Goal: Task Accomplishment & Management: Use online tool/utility

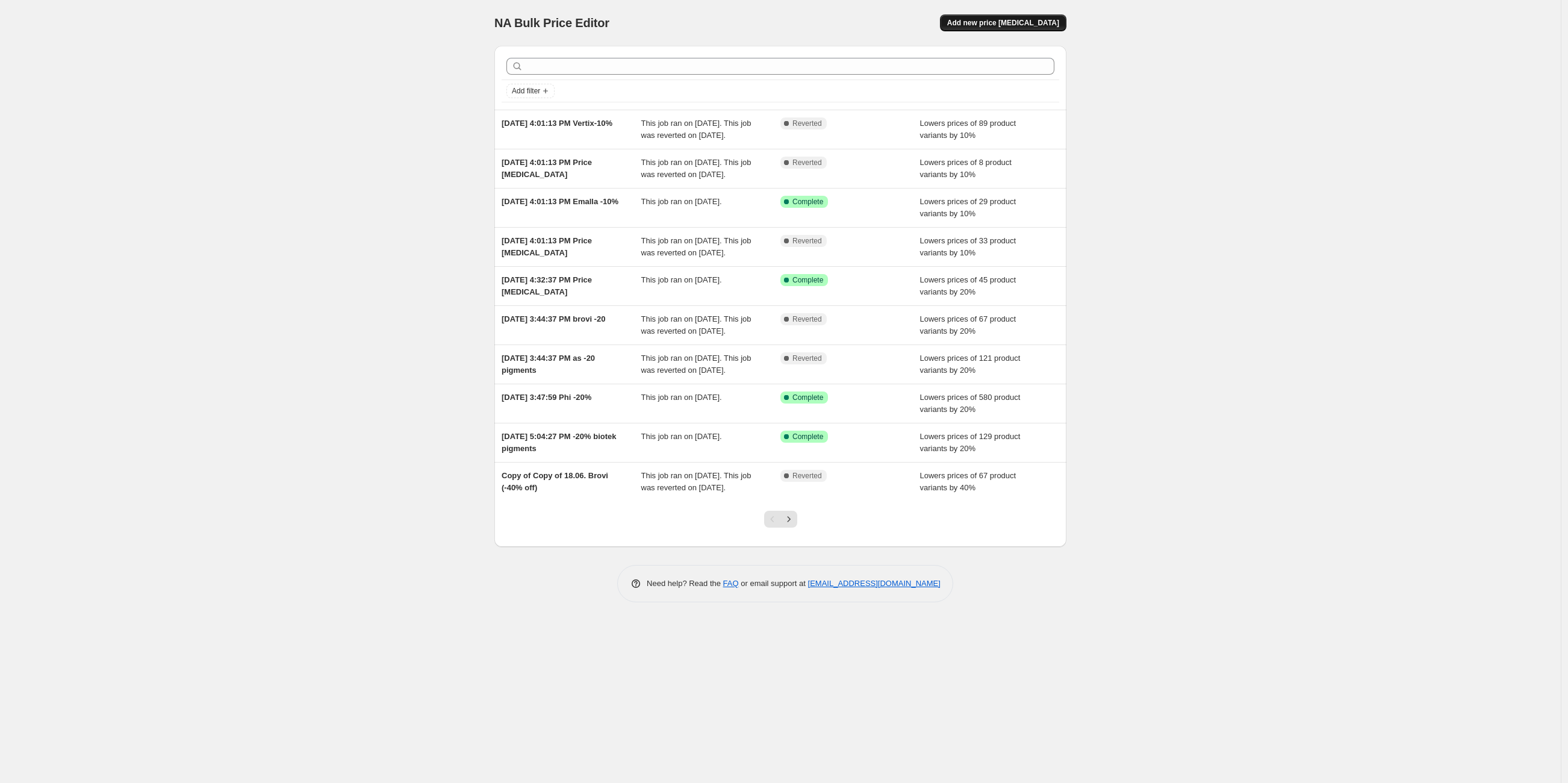
click at [1000, 29] on button "Add new price change job" at bounding box center [1002, 23] width 127 height 17
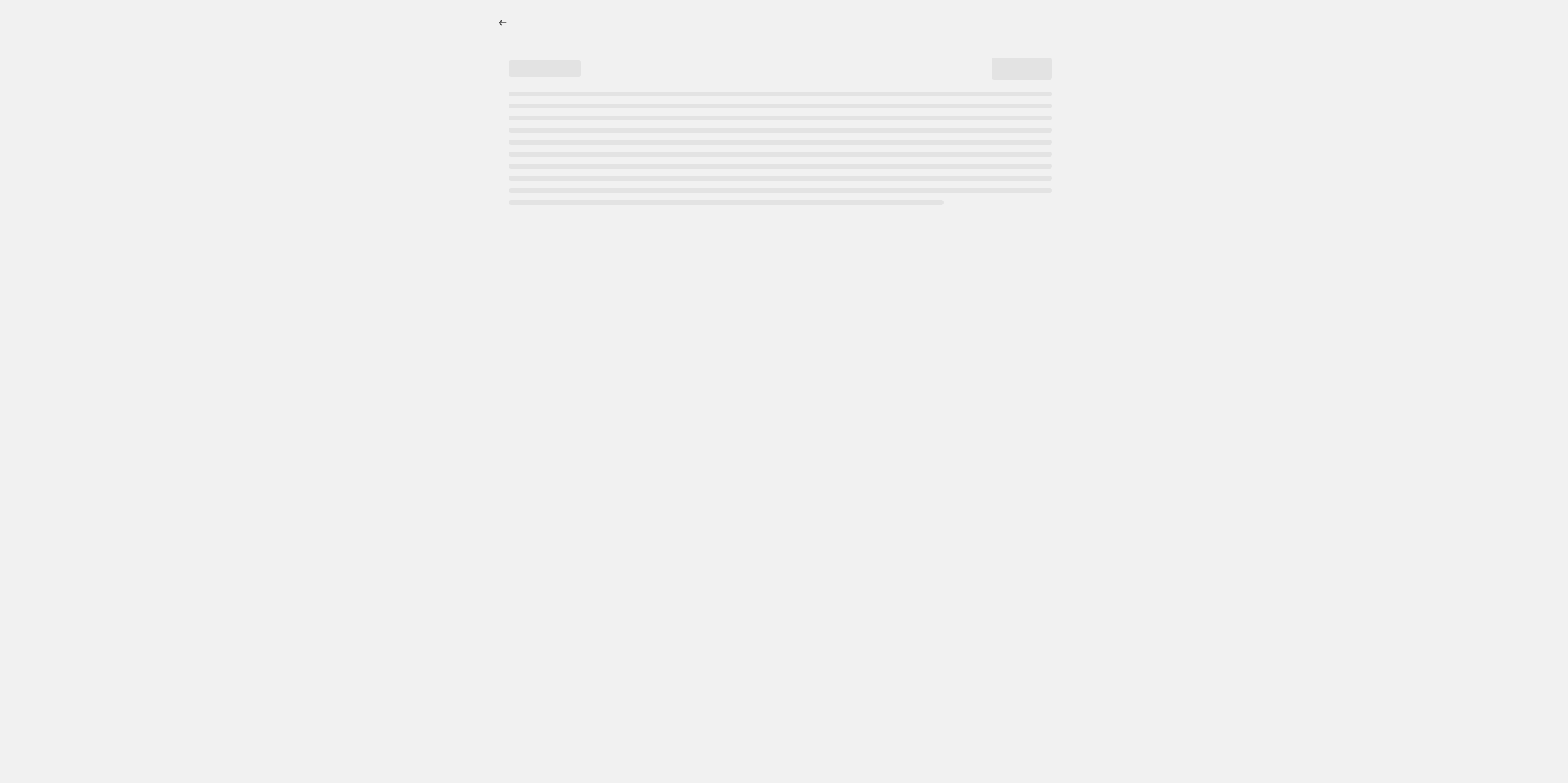
select select "percentage"
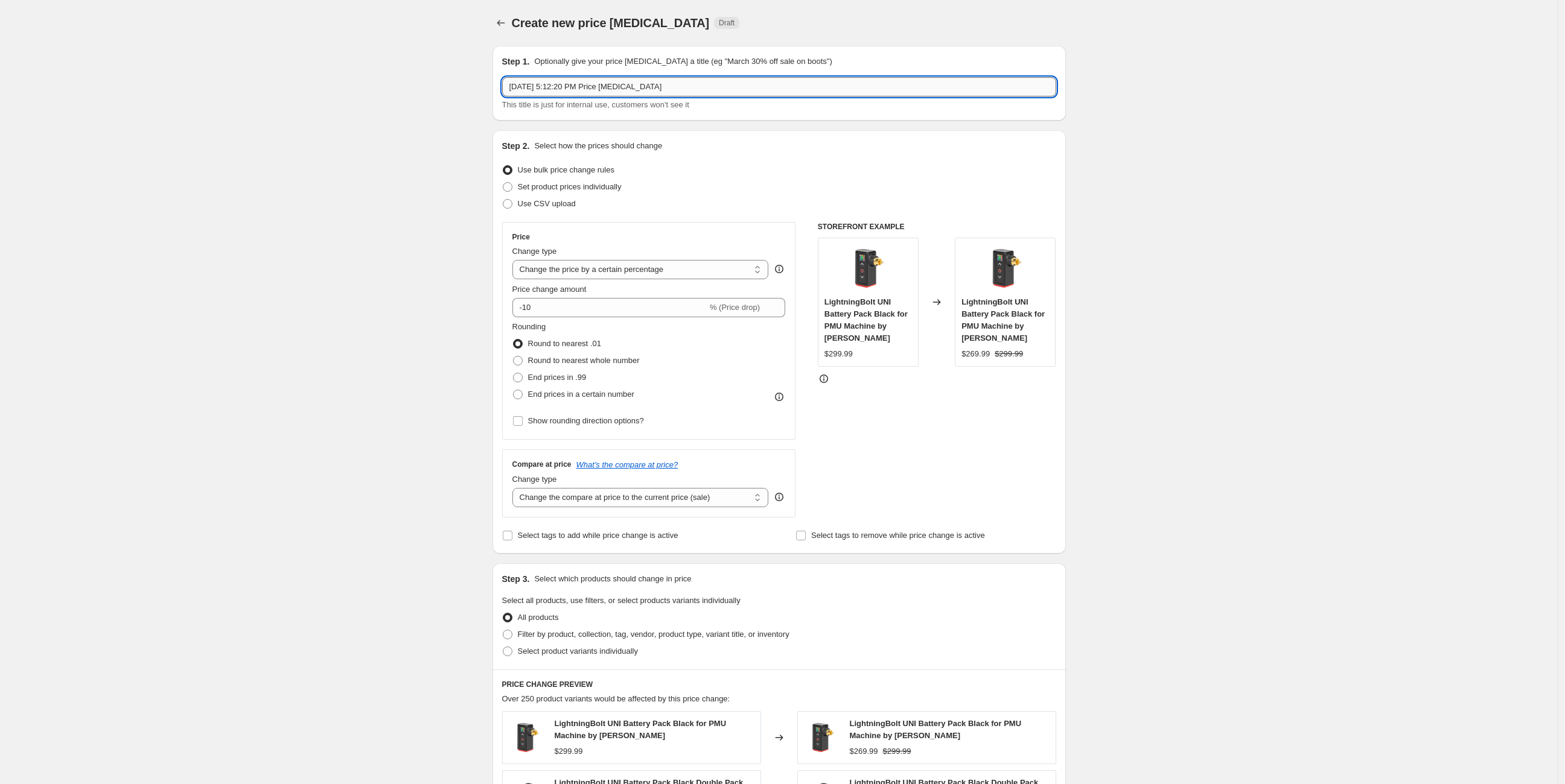
click at [665, 84] on input "Sep 16, 2025, 5:12:20 PM Price change job" at bounding box center [779, 87] width 553 height 19
drag, startPoint x: 600, startPoint y: 86, endPoint x: 835, endPoint y: 90, distance: 235.0
click at [835, 90] on input "Sep 16, 2025, 5:12:20 PM Price change job" at bounding box center [779, 87] width 553 height 19
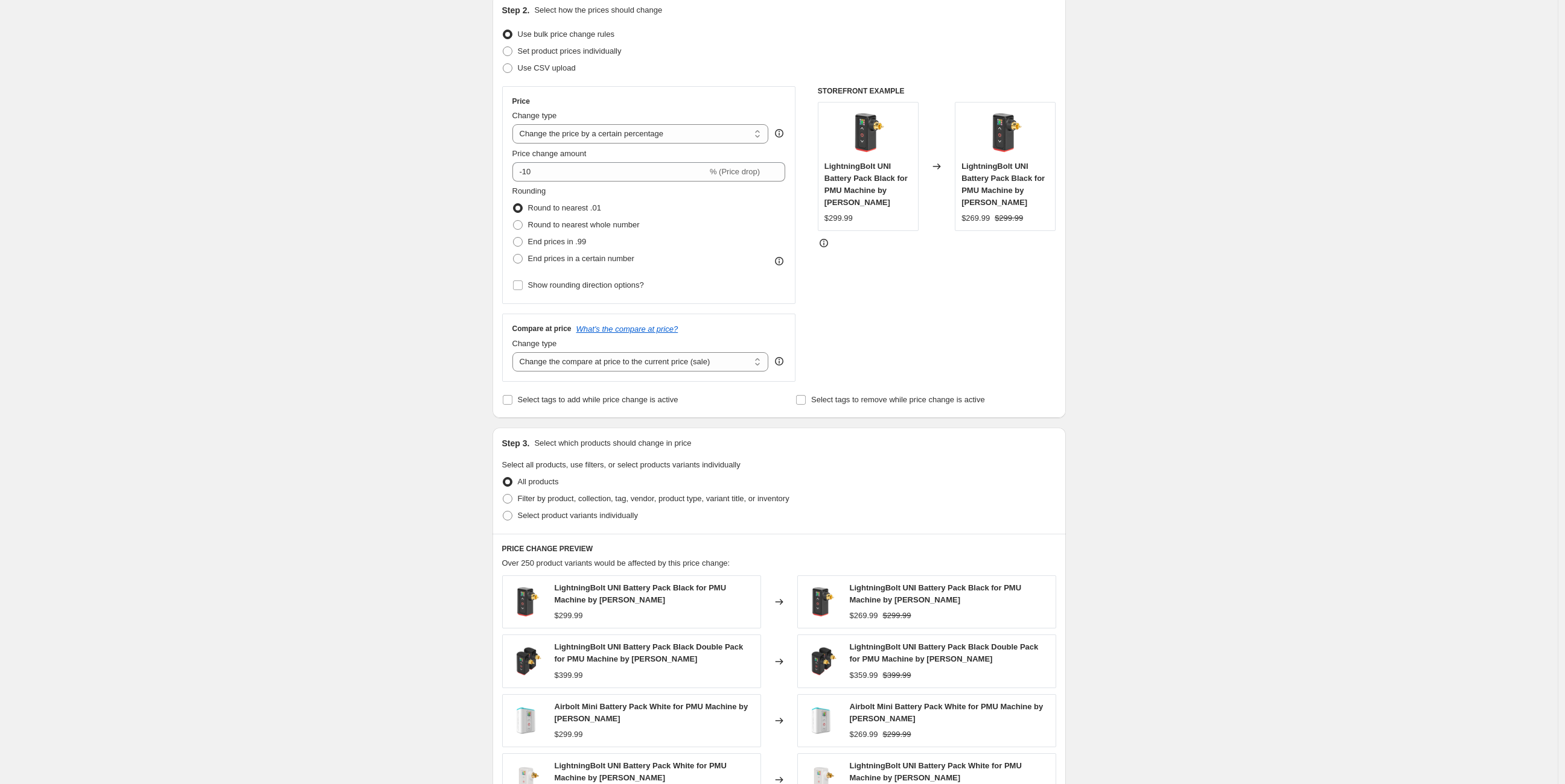
scroll to position [201, 0]
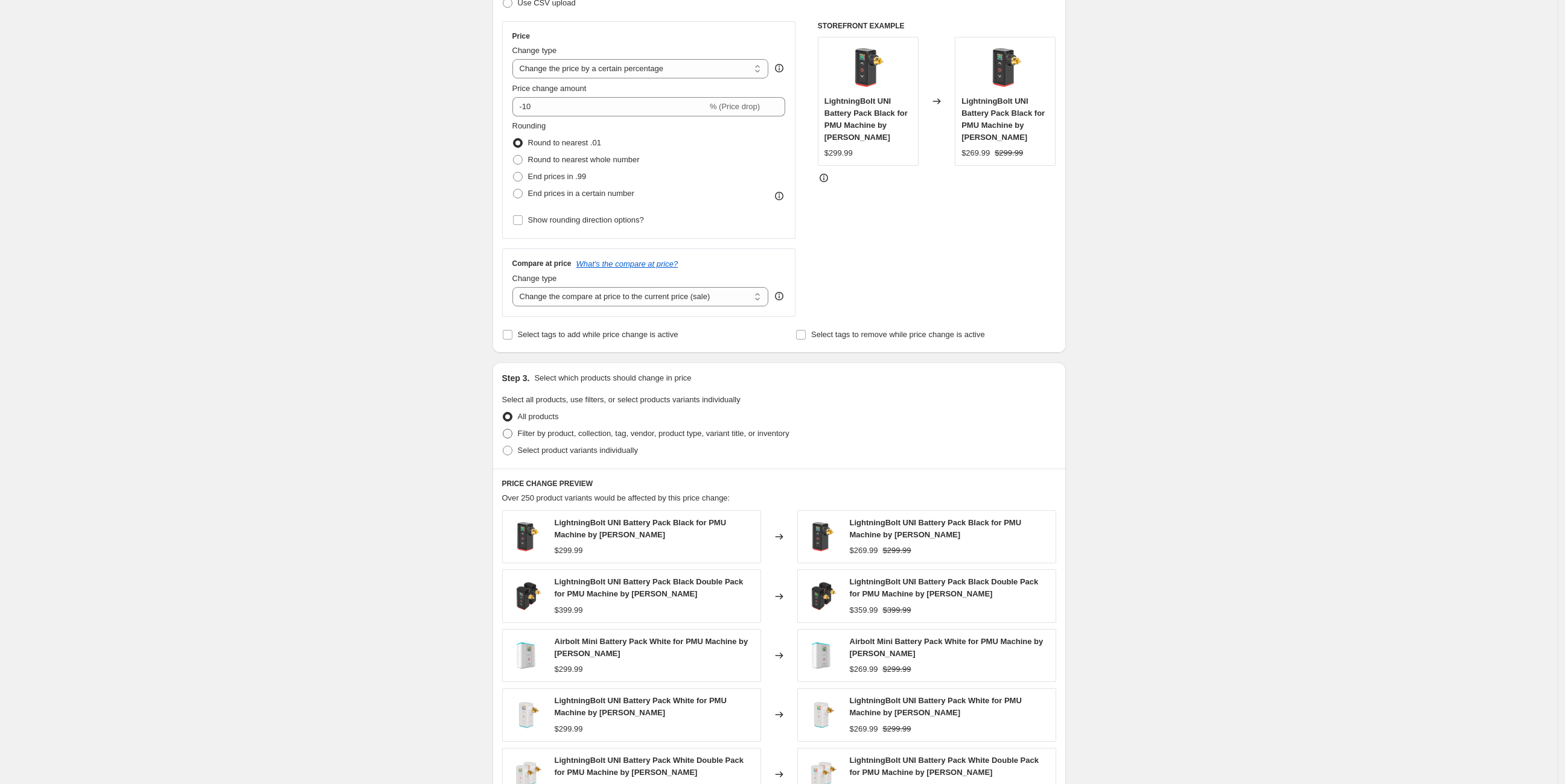
type input "Sep 16, 2025, 5:12:20 PM As-10%"
click at [512, 429] on span at bounding box center [508, 434] width 10 height 10
click at [503, 429] on input "Filter by product, collection, tag, vendor, product type, variant title, or inv…" at bounding box center [503, 429] width 1 height 1
radio input "true"
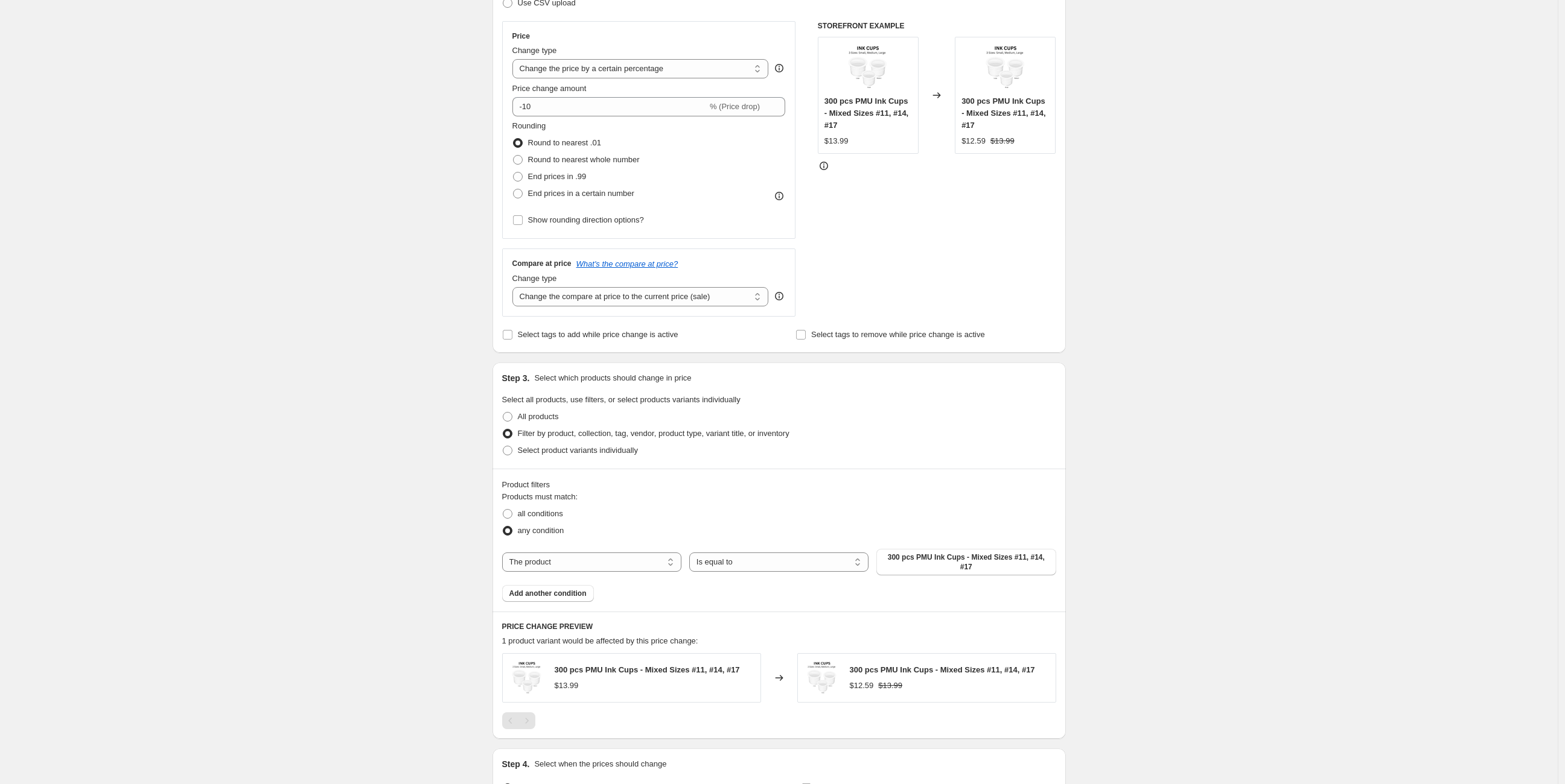
scroll to position [334, 0]
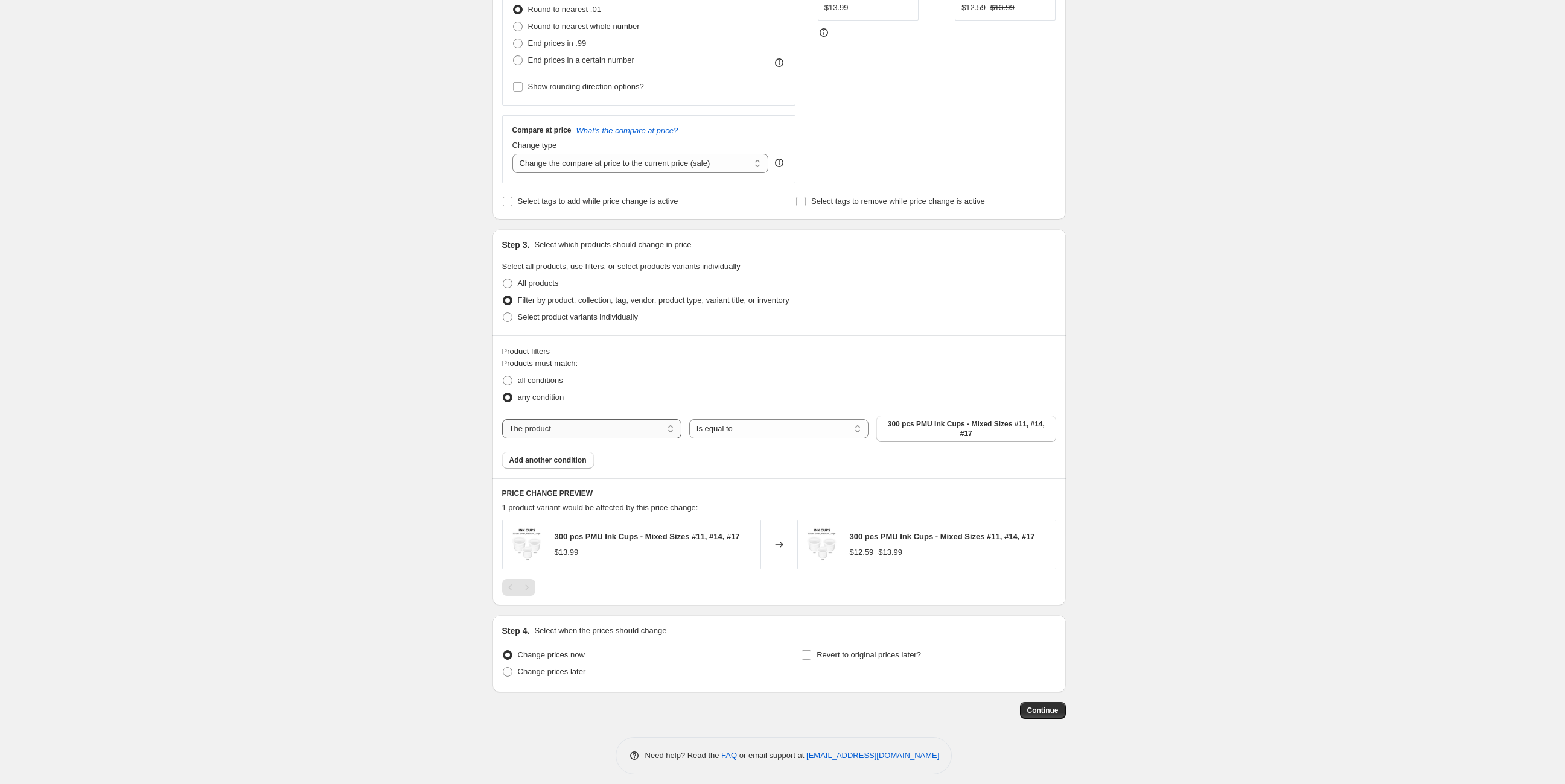
click at [663, 423] on select "The product The product's collection The product's tag The product's vendor The…" at bounding box center [592, 428] width 179 height 19
select select "vendor"
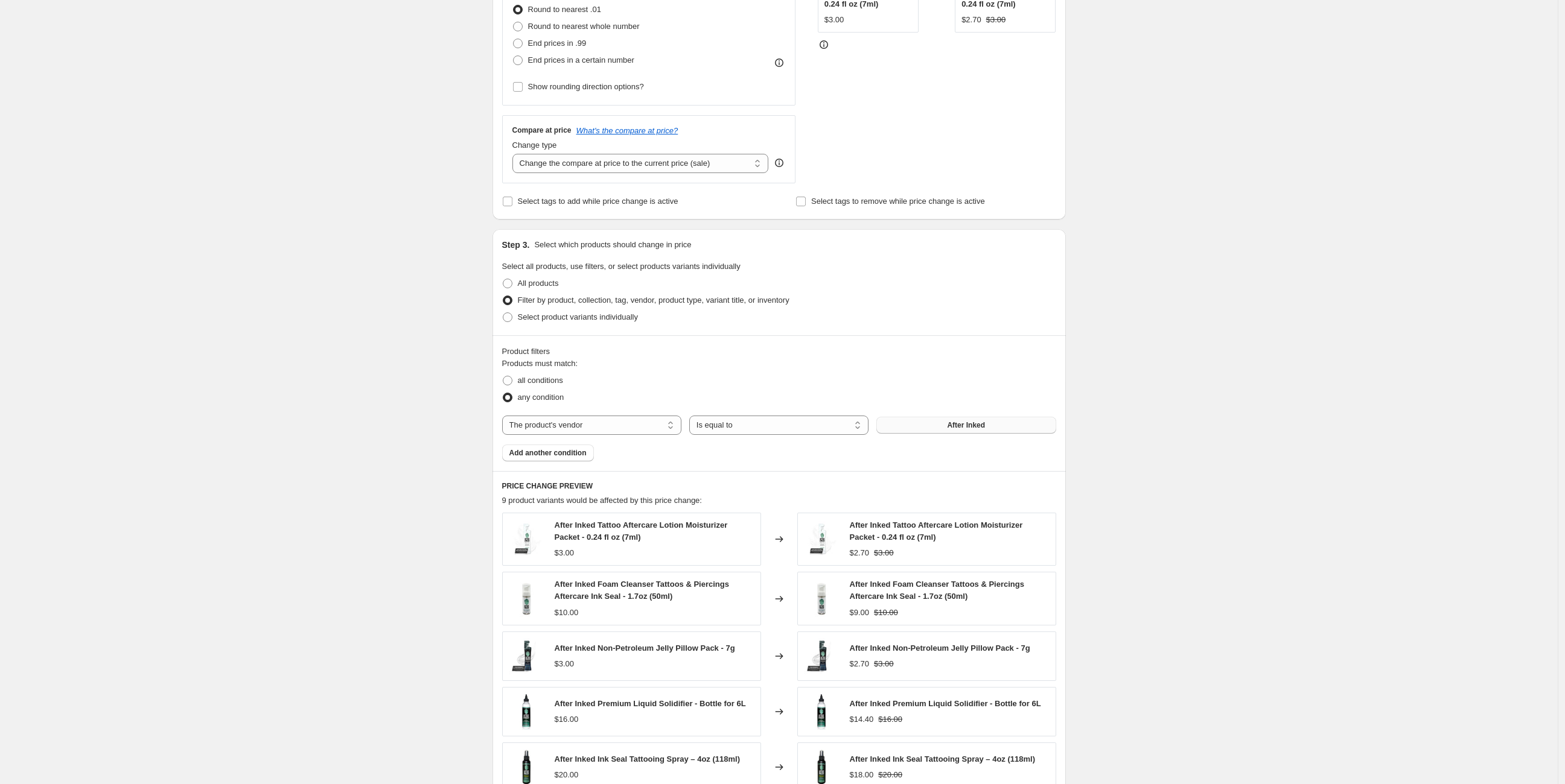
click at [956, 425] on span "After Inked" at bounding box center [966, 425] width 38 height 10
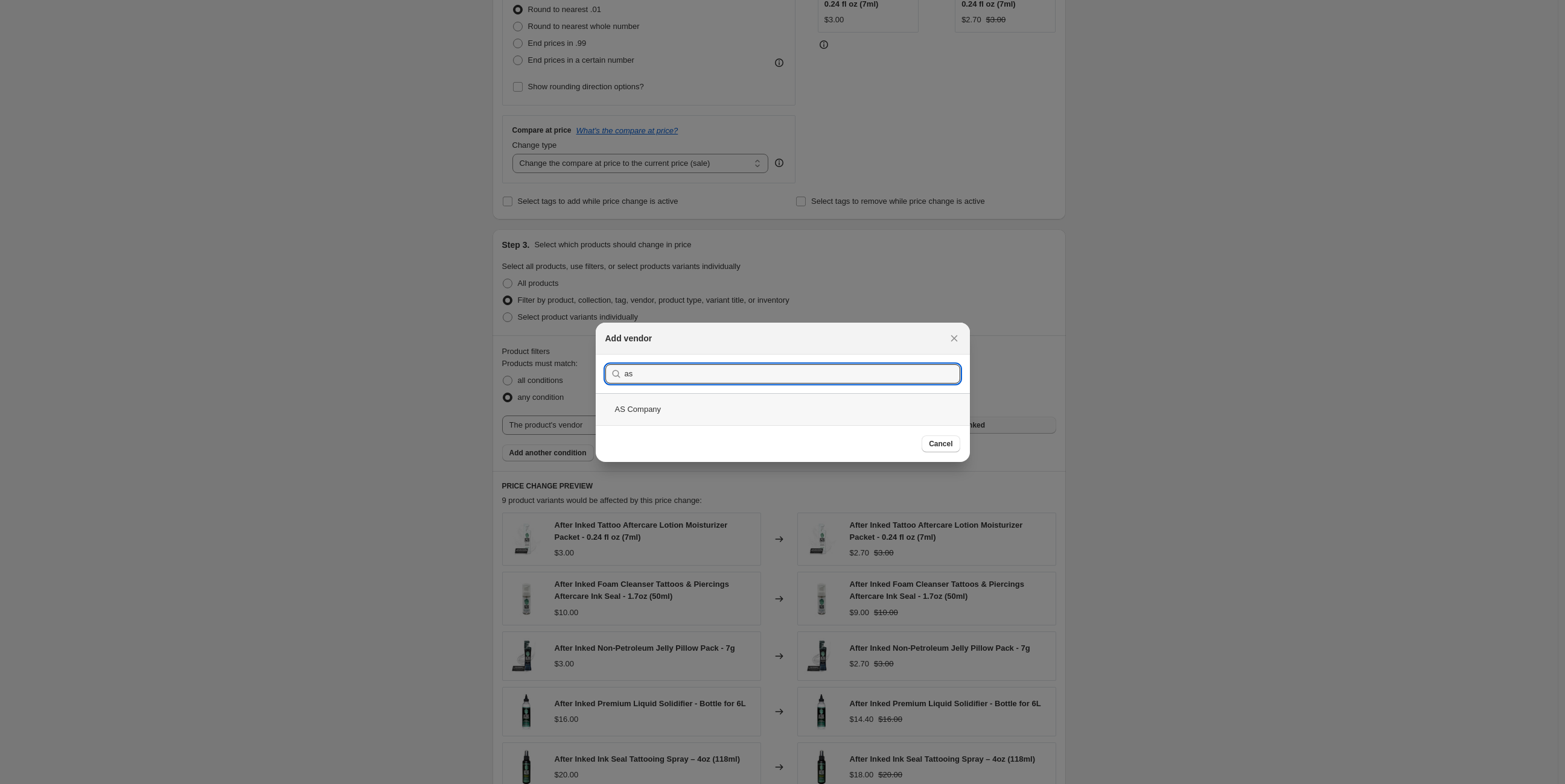
type input "as"
click at [697, 405] on div "AS Company" at bounding box center [782, 409] width 374 height 32
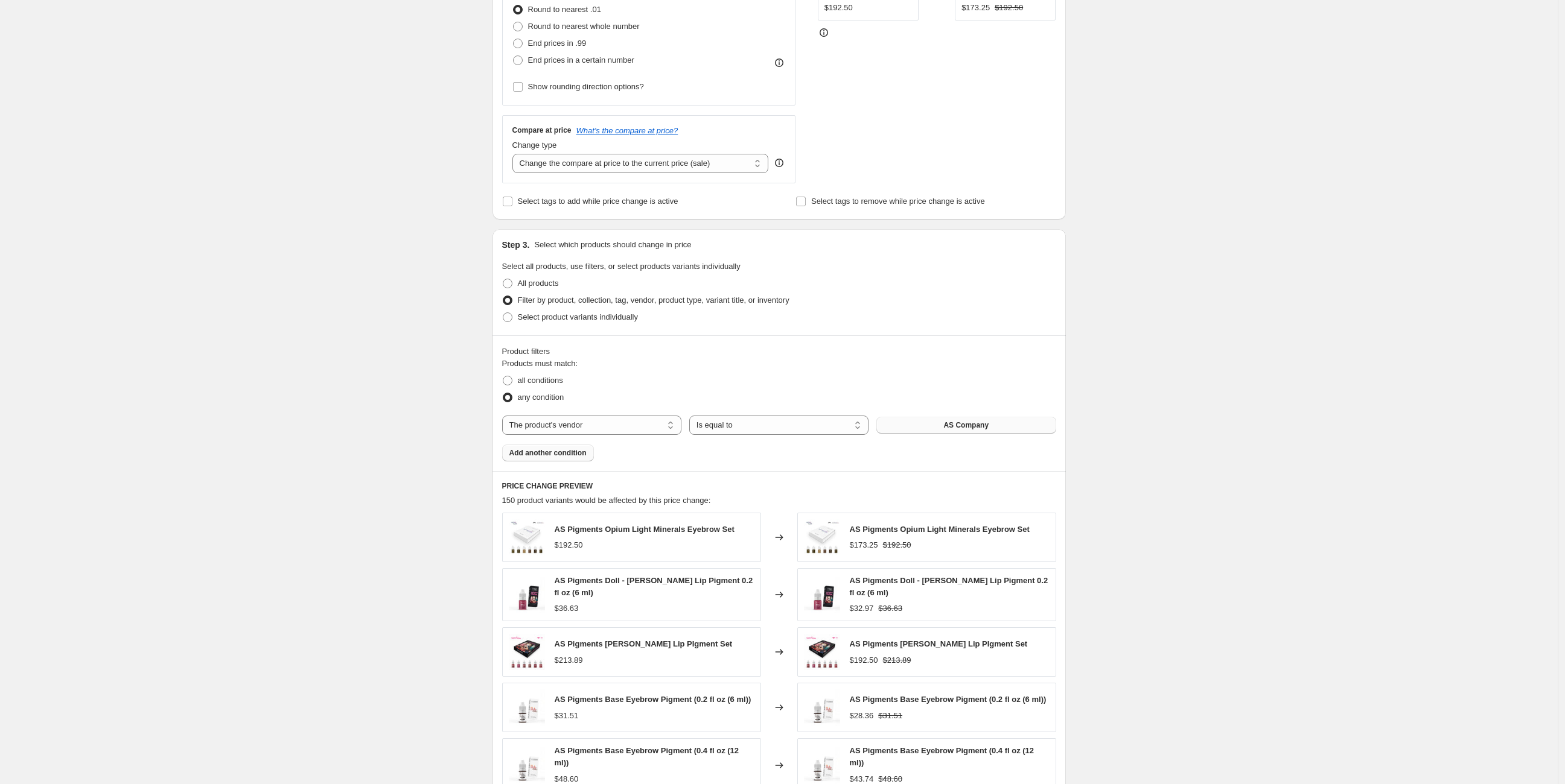
click at [571, 455] on span "Add another condition" at bounding box center [548, 453] width 77 height 10
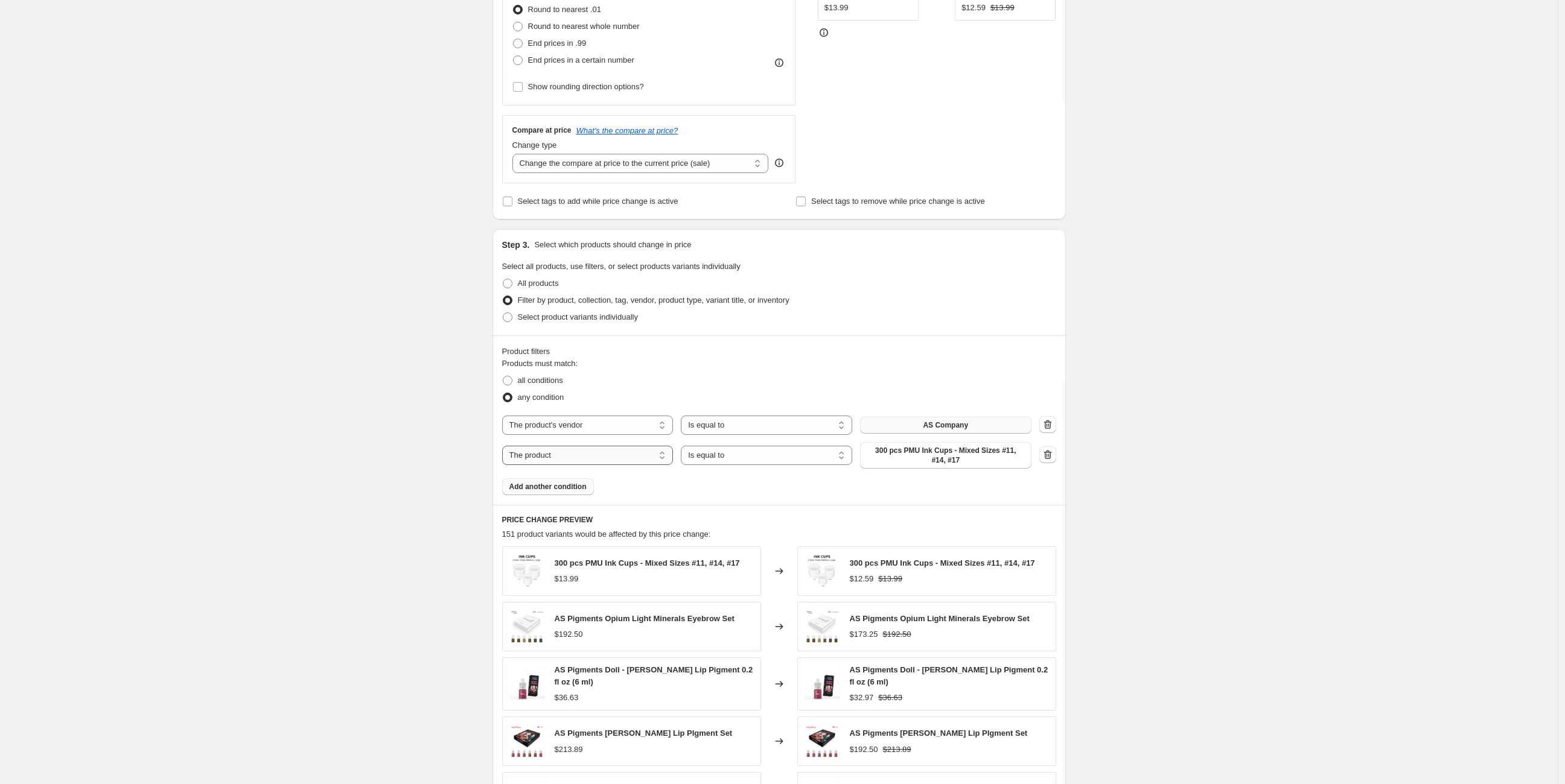
click at [595, 454] on select "The product The product's collection The product's tag The product's vendor The…" at bounding box center [588, 455] width 172 height 19
select select "collection"
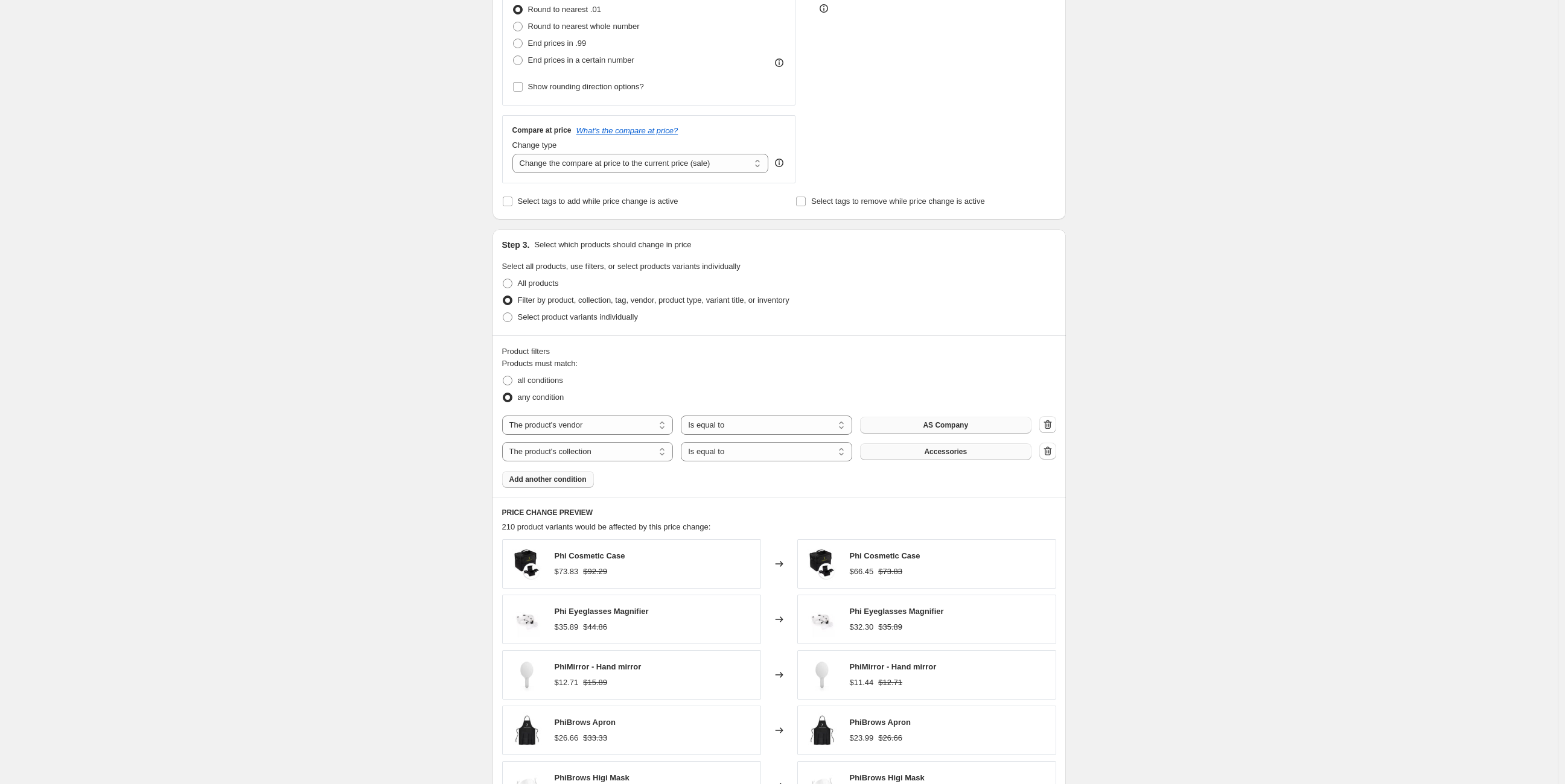
click at [956, 454] on span "Accessories" at bounding box center [945, 452] width 43 height 10
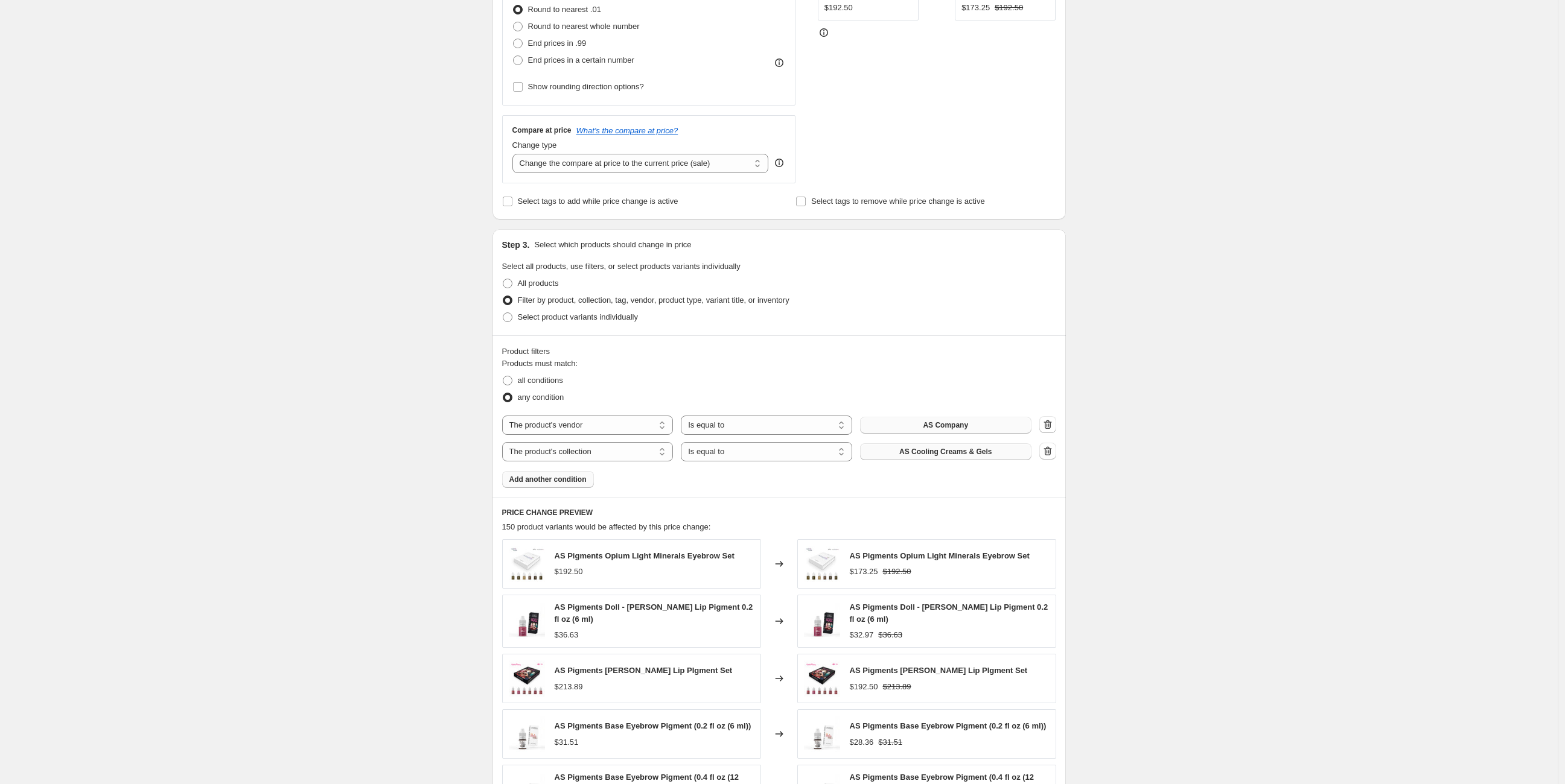
click at [563, 483] on span "Add another condition" at bounding box center [548, 480] width 77 height 10
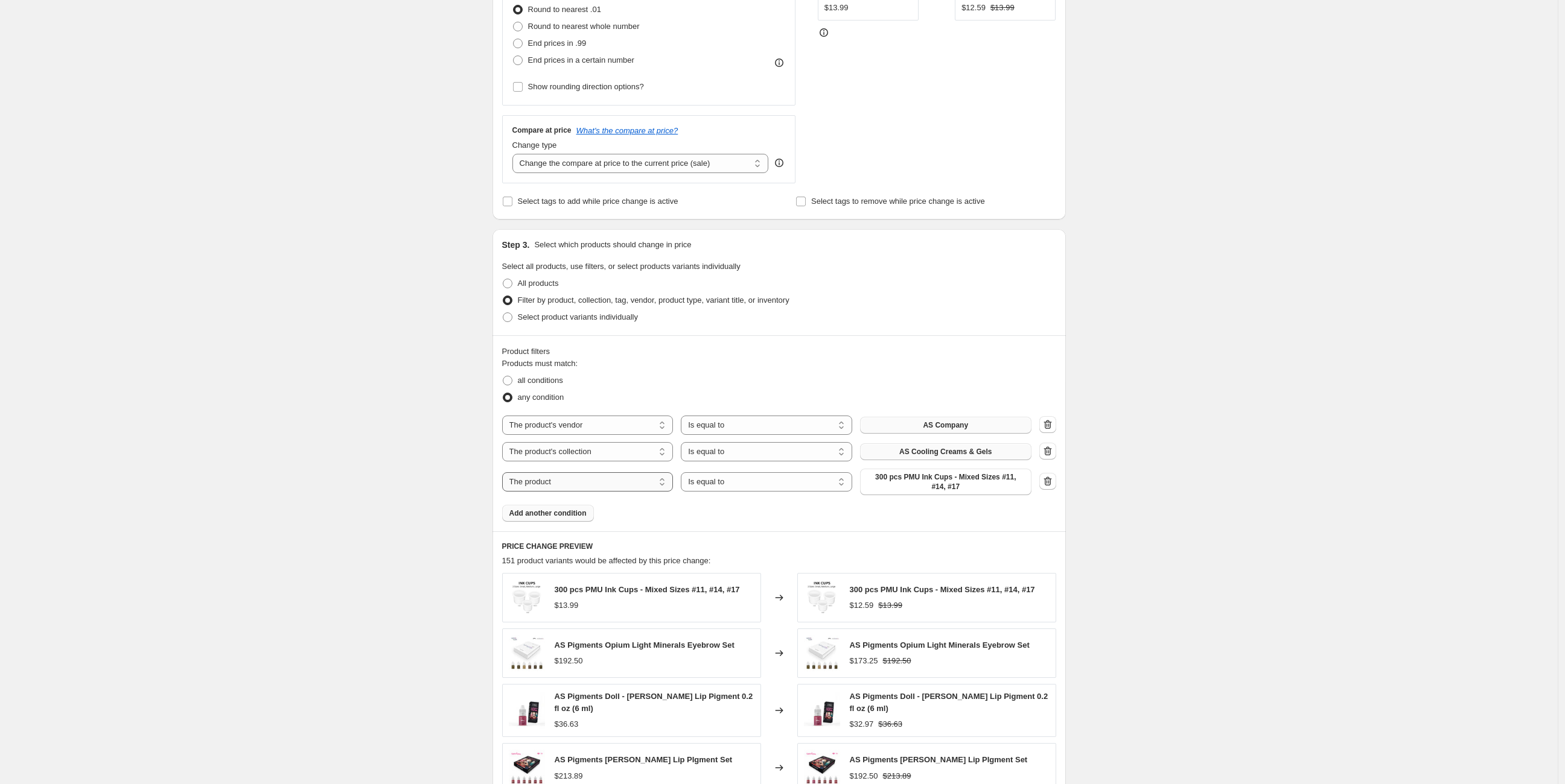
click at [637, 481] on select "The product The product's collection The product's tag The product's vendor The…" at bounding box center [588, 482] width 172 height 19
select select "collection"
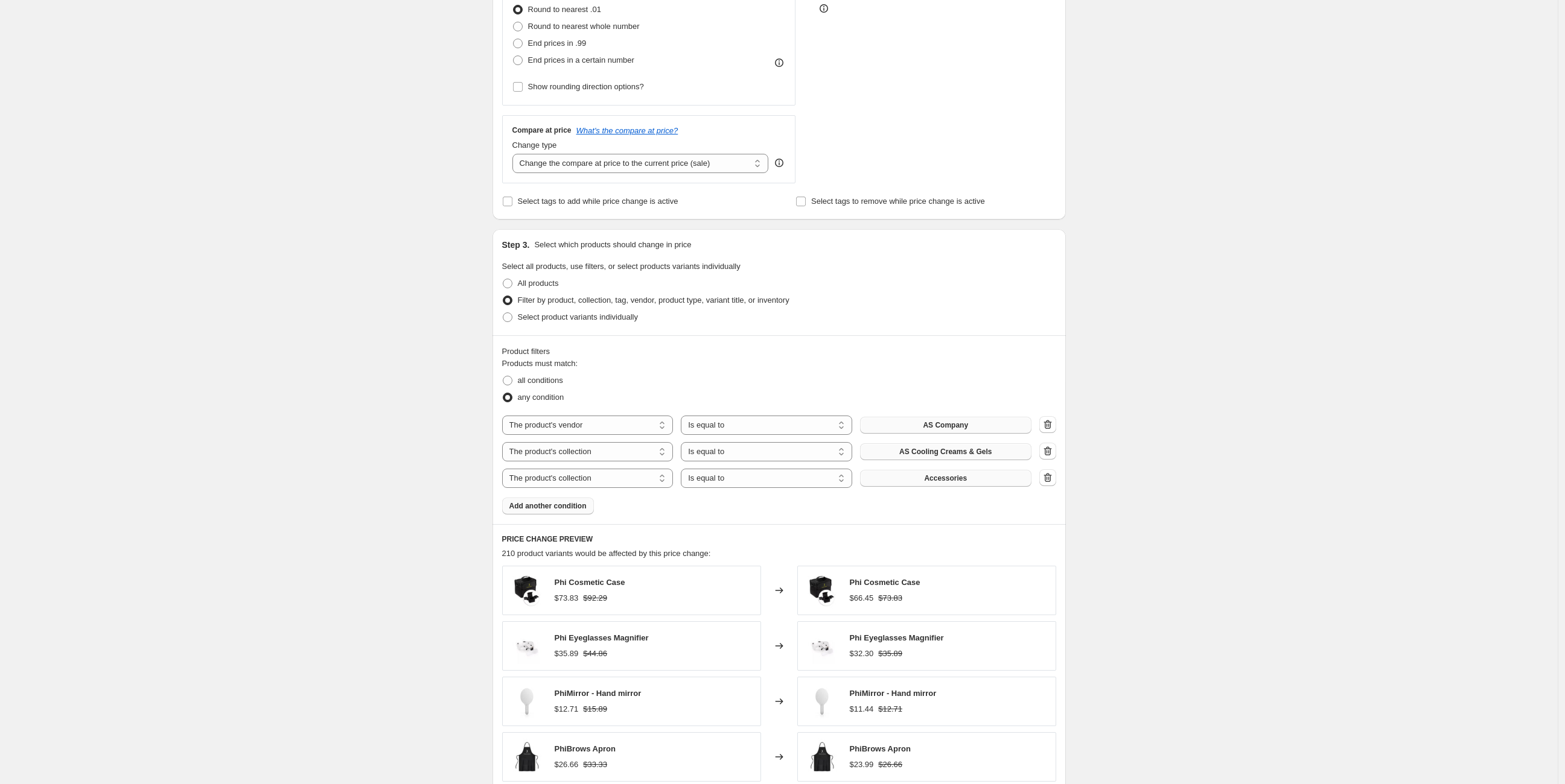
click at [979, 482] on button "Accessories" at bounding box center [946, 479] width 172 height 17
click at [1054, 480] on icon "button" at bounding box center [1047, 477] width 12 height 12
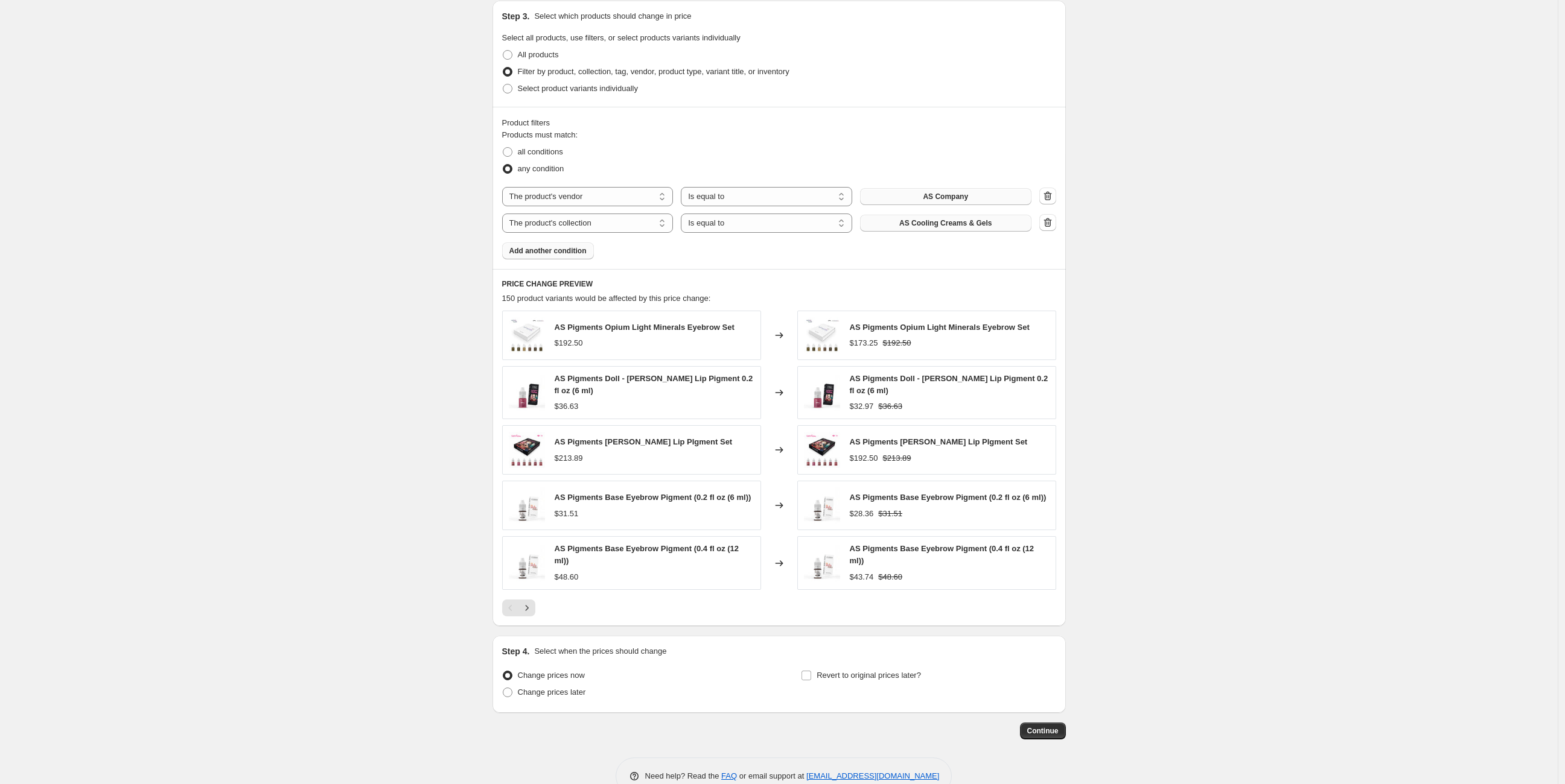
scroll to position [564, 0]
click at [1052, 195] on icon "button" at bounding box center [1047, 196] width 12 height 12
select select "collection"
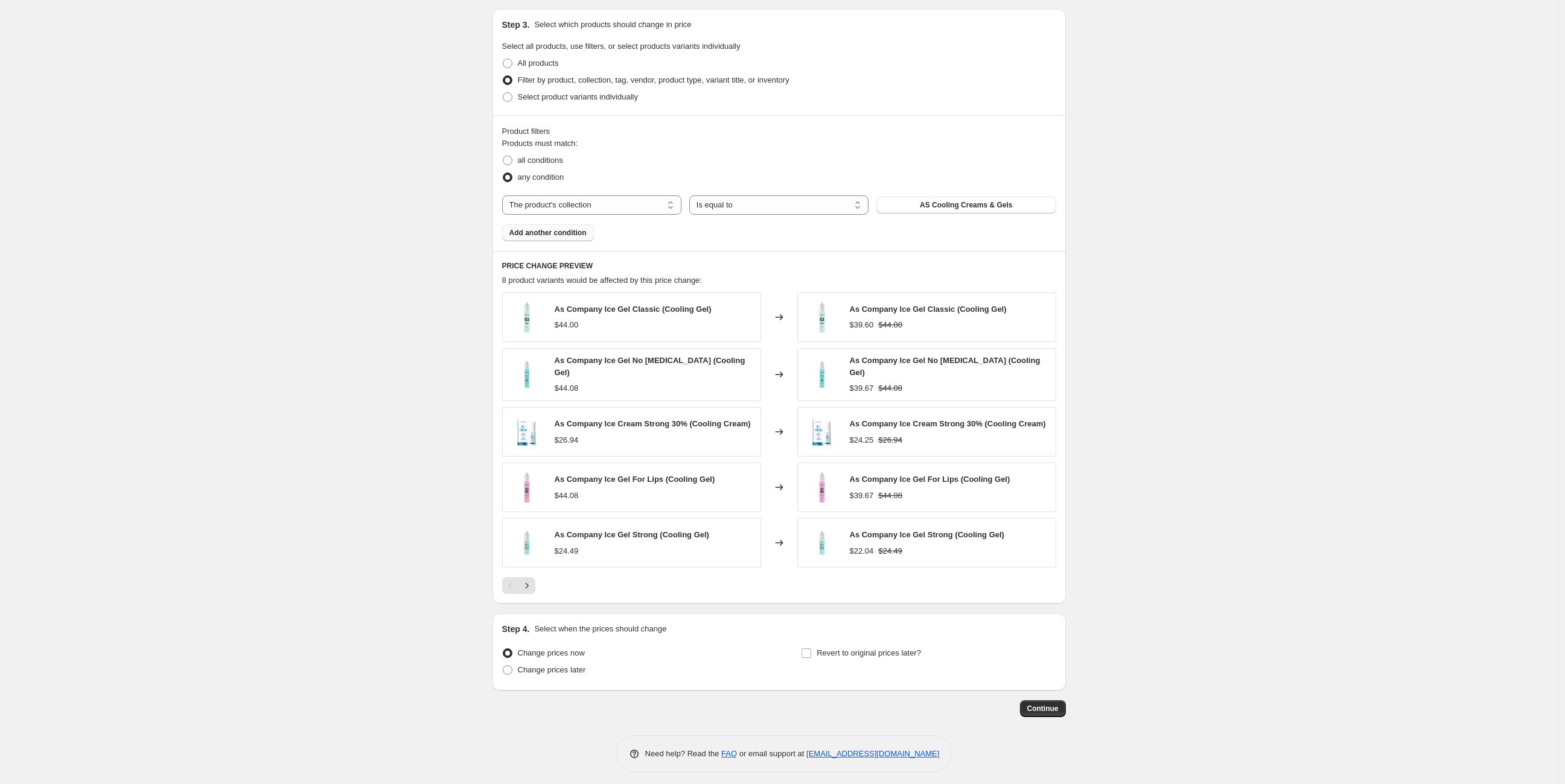
click at [532, 566] on div "As Company Ice Gel Classic (Cooling Gel) $44.00 Changed to As Company Ice Gel C…" at bounding box center [779, 444] width 553 height 301
click at [534, 569] on div "As Company Ice Gel Classic (Cooling Gel) $44.00 Changed to As Company Ice Gel C…" at bounding box center [779, 444] width 553 height 301
click at [530, 583] on icon "Next" at bounding box center [527, 586] width 12 height 12
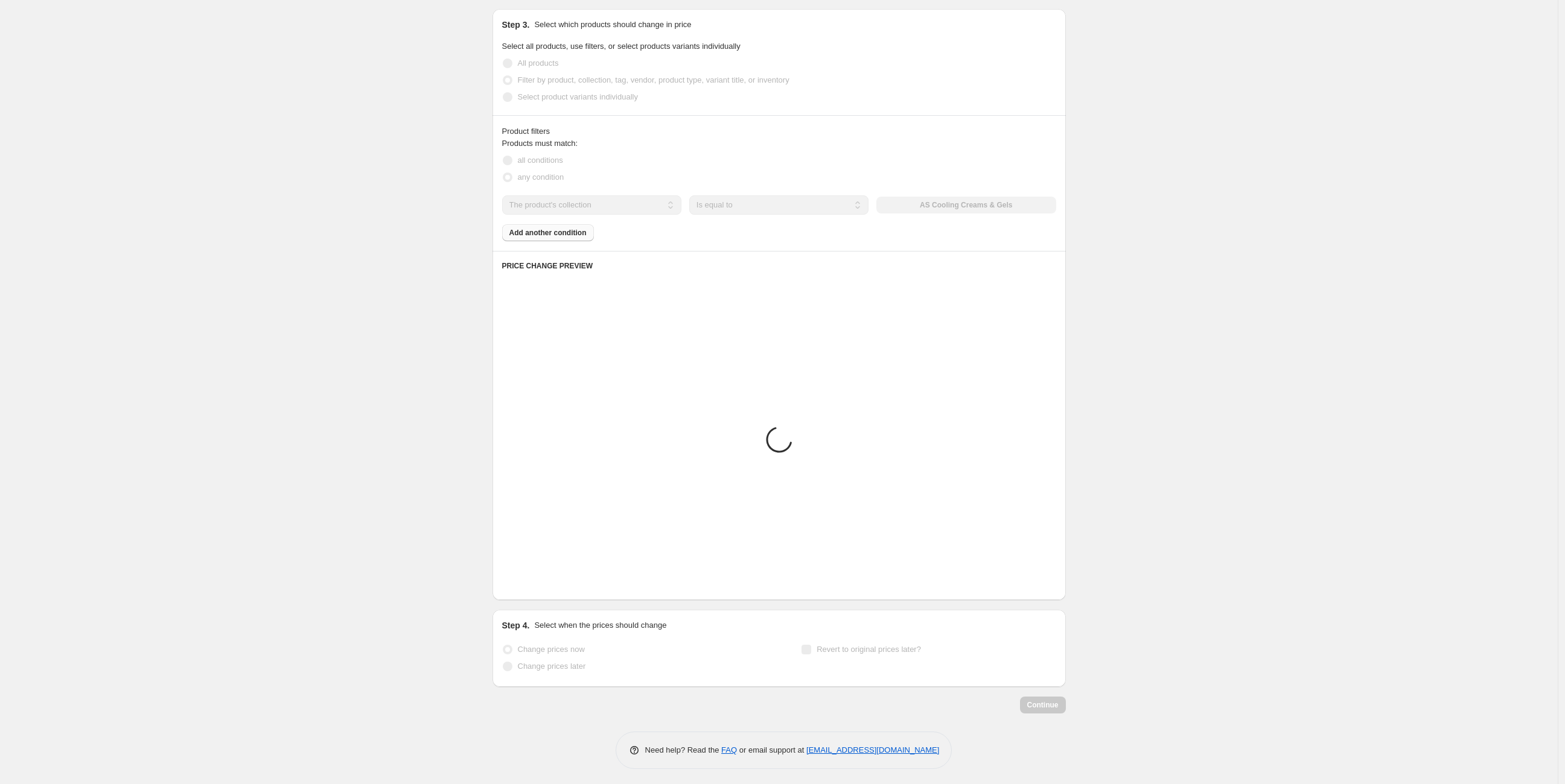
scroll to position [447, 0]
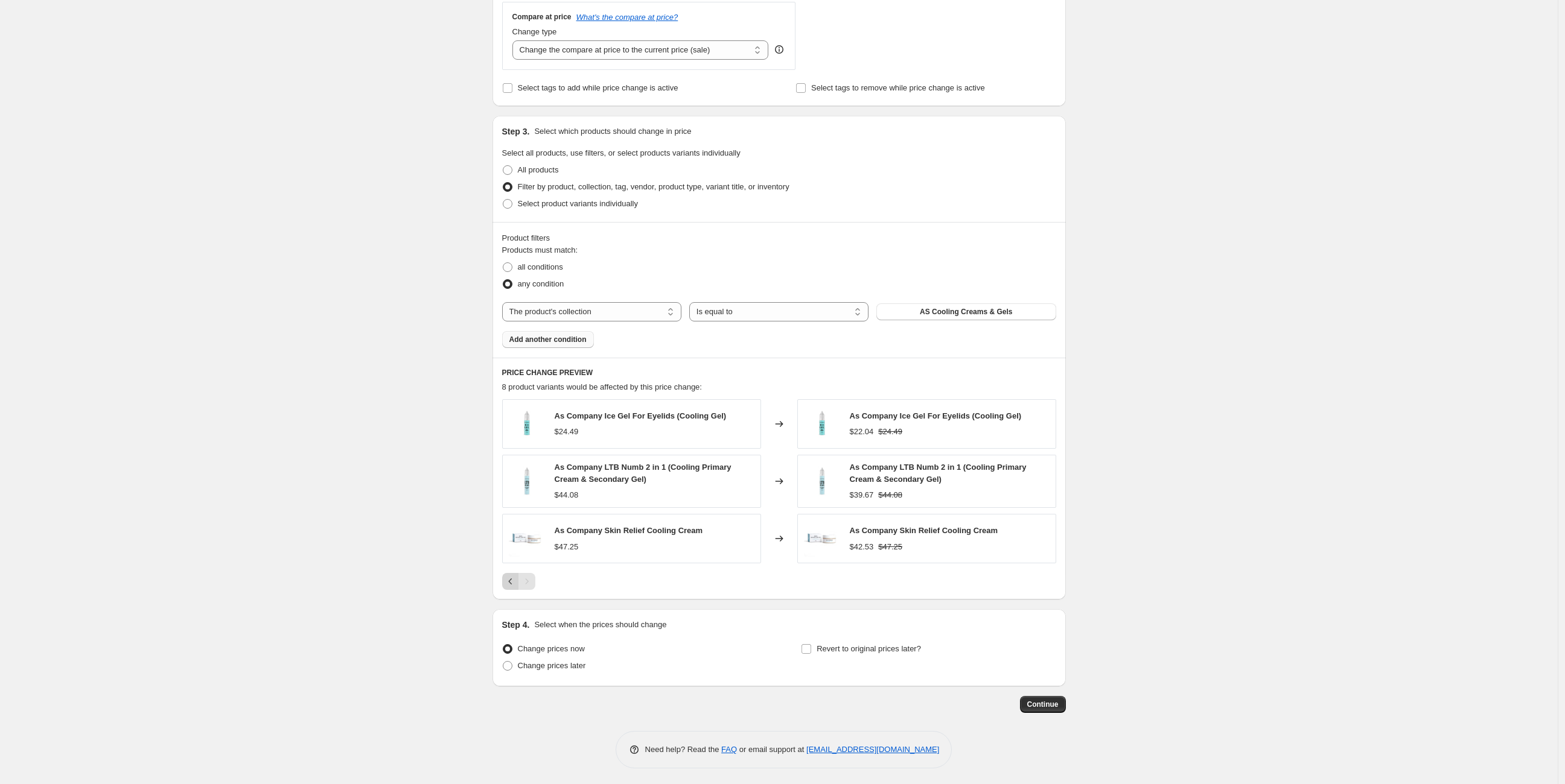
click at [510, 585] on icon "Previous" at bounding box center [511, 581] width 12 height 12
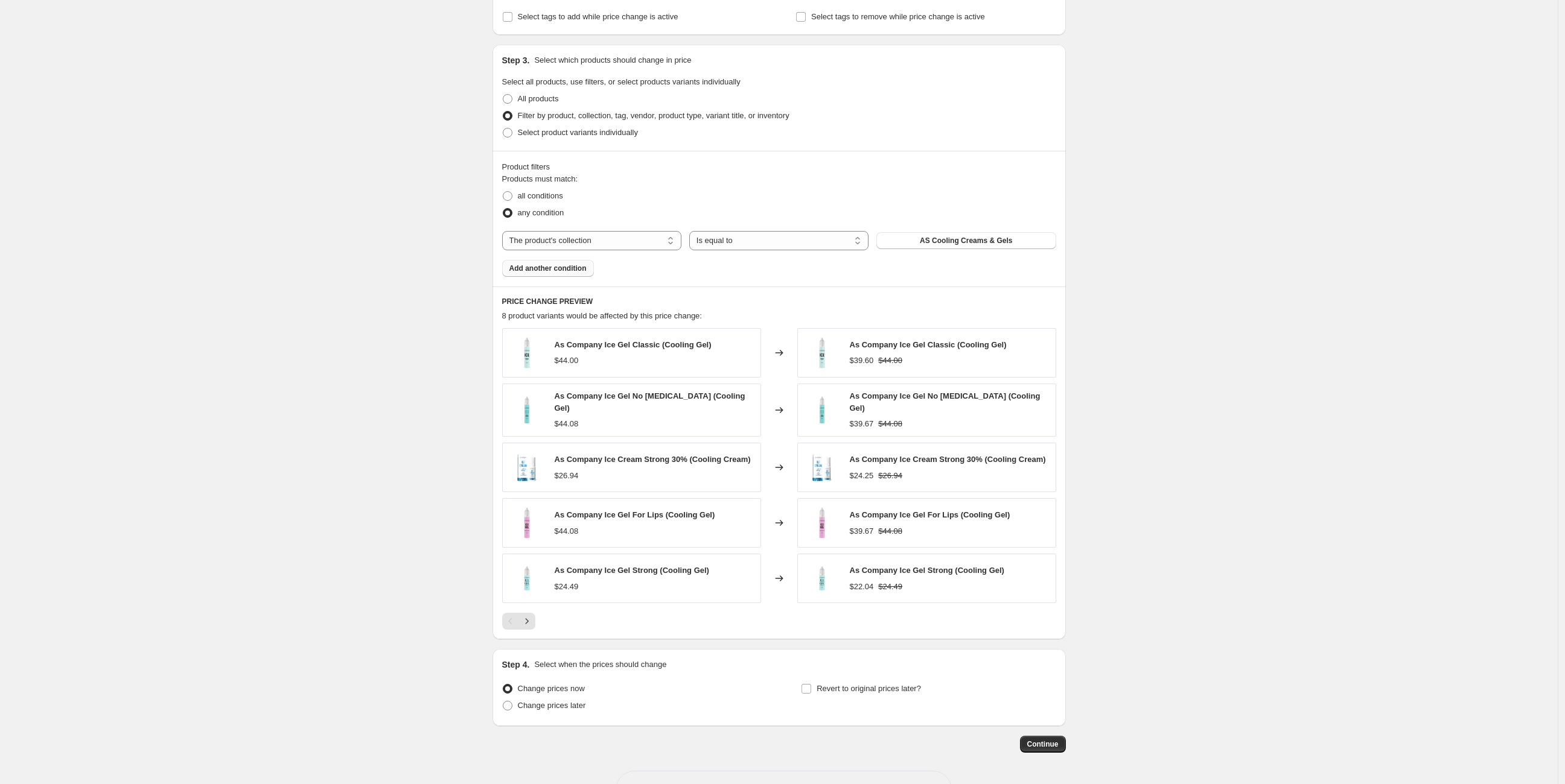
scroll to position [554, 0]
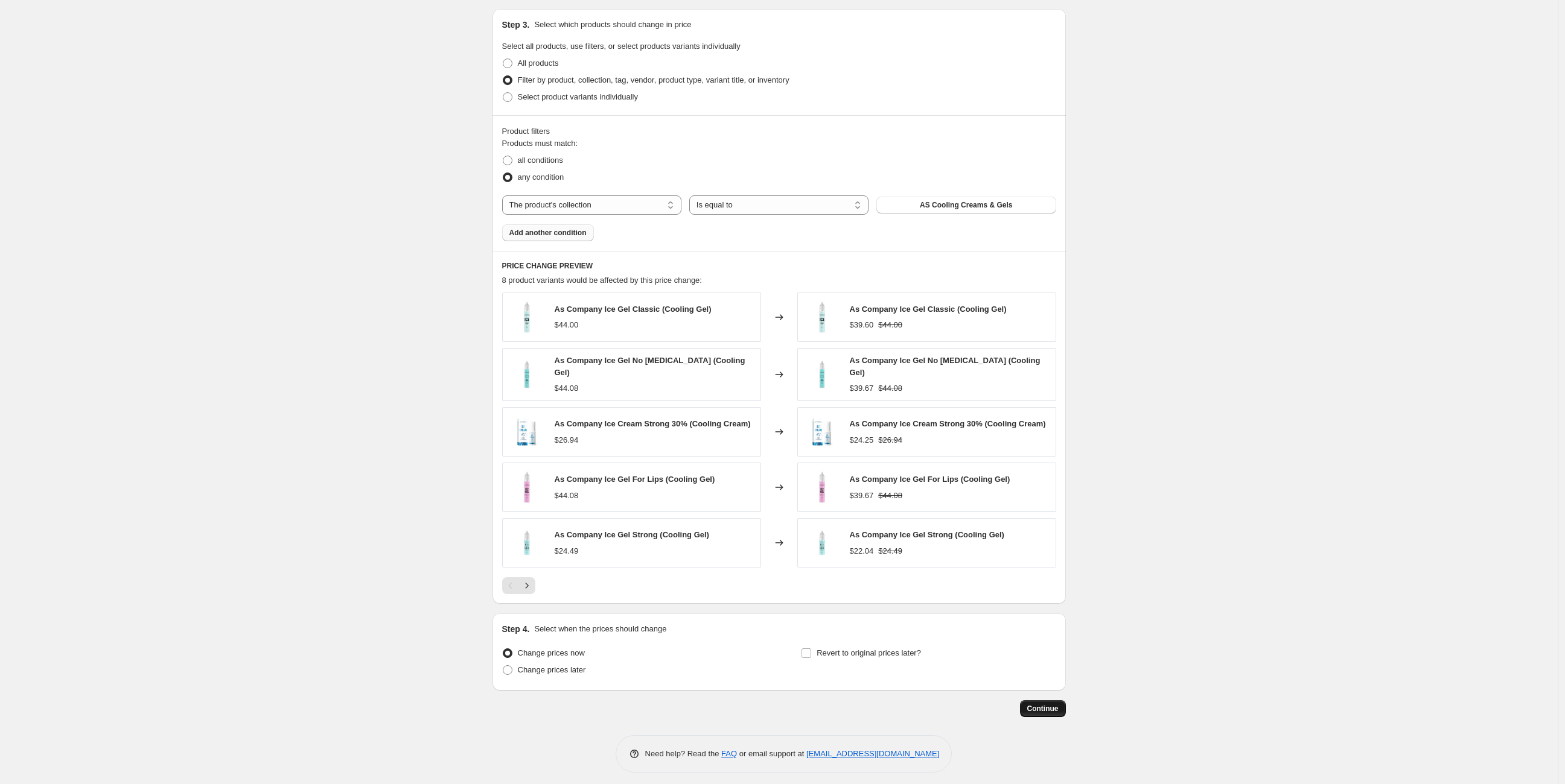
click at [1058, 706] on span "Continue" at bounding box center [1042, 709] width 31 height 10
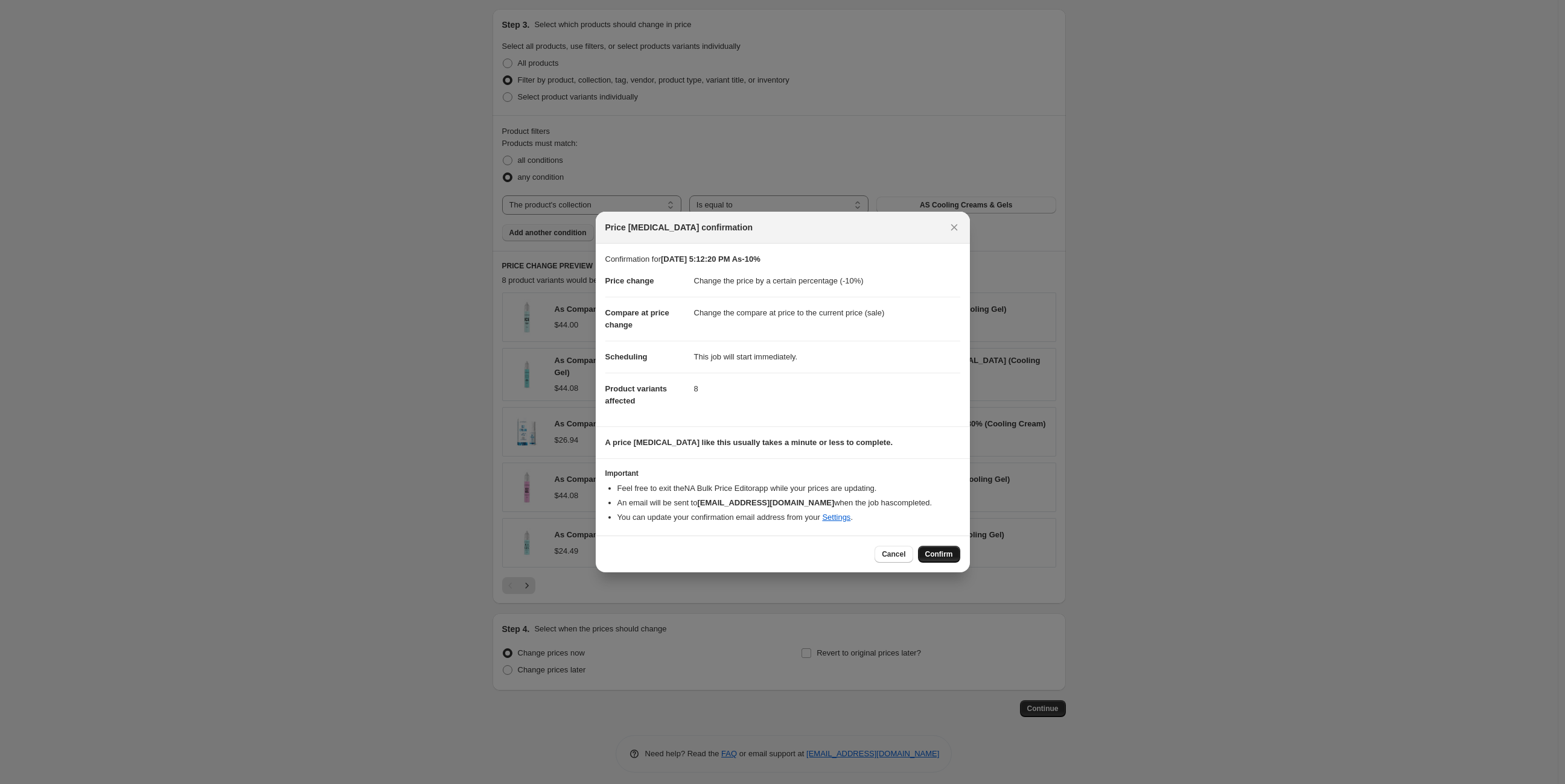
click at [947, 553] on span "Confirm" at bounding box center [938, 554] width 28 height 10
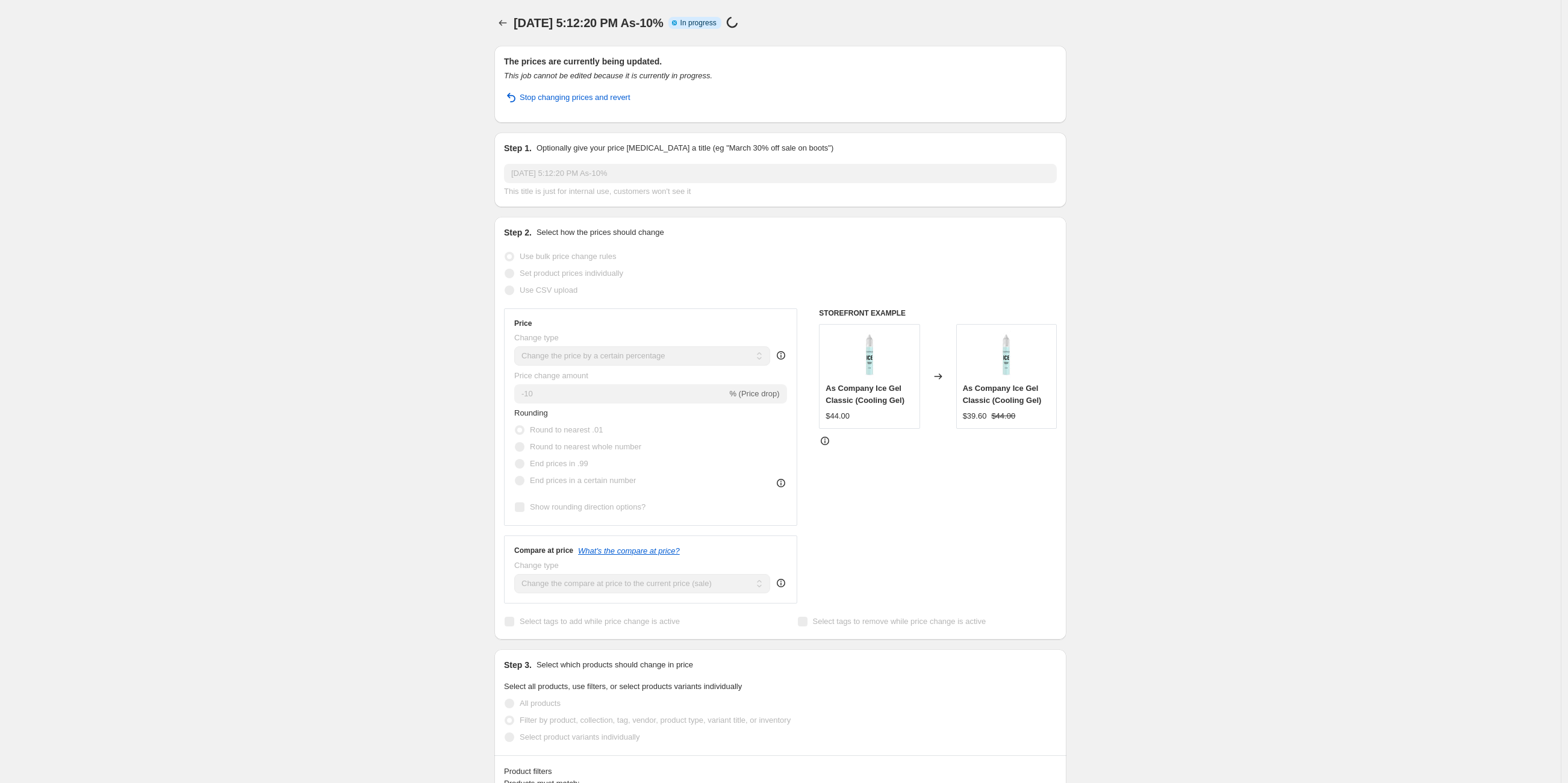
select select "percentage"
select select "collection"
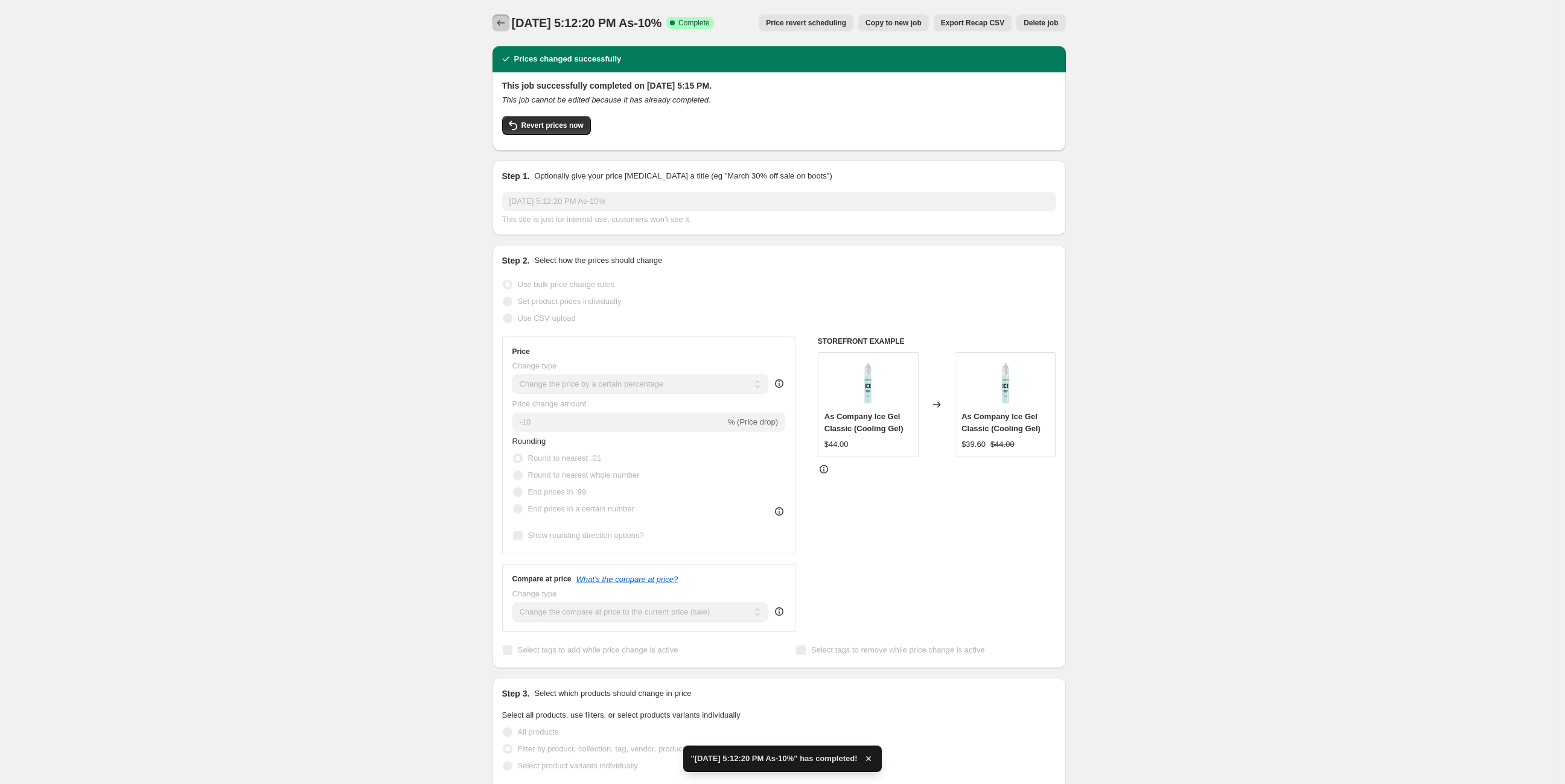
click at [503, 20] on icon "Price change jobs" at bounding box center [501, 23] width 12 height 12
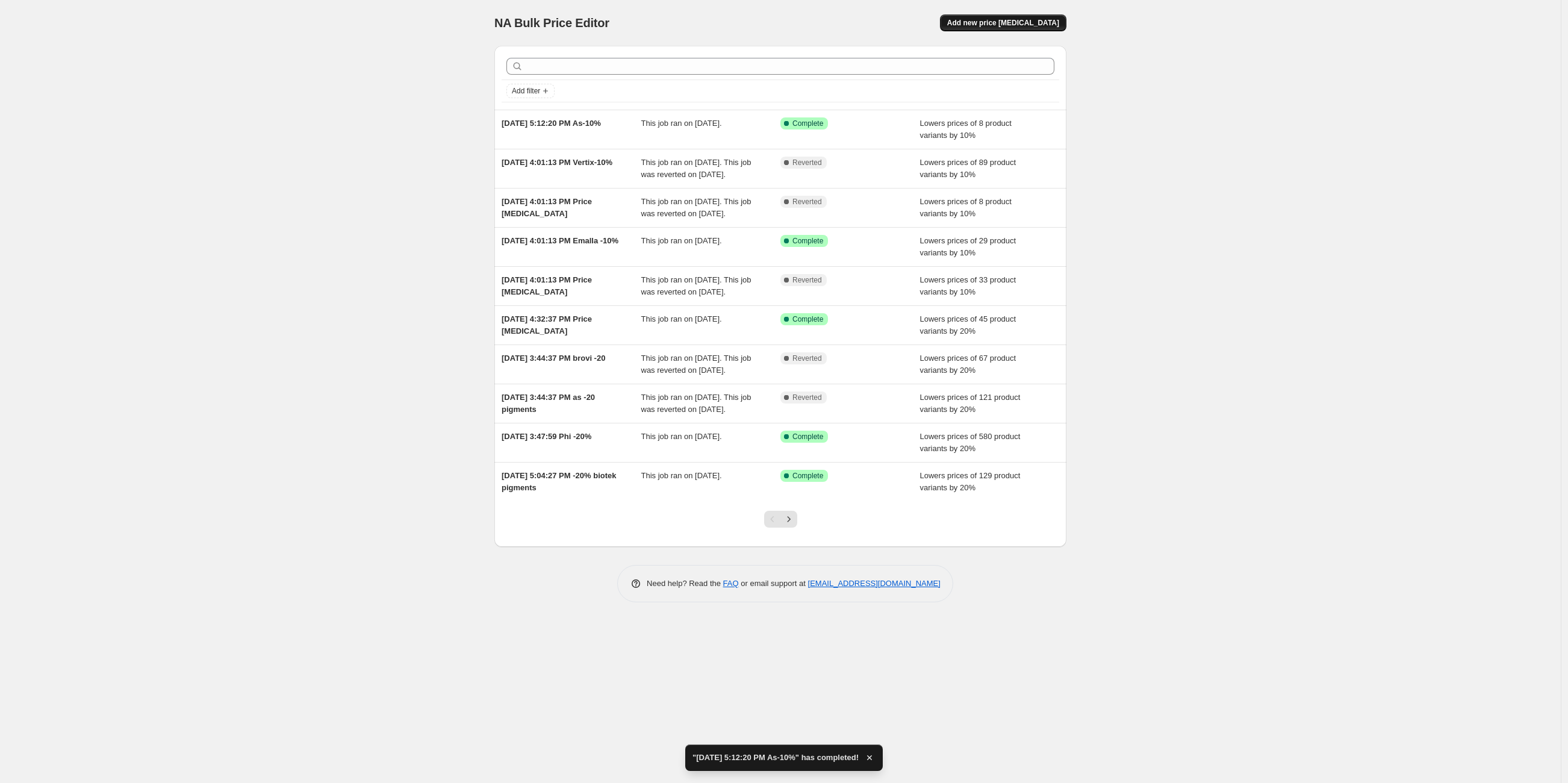
click at [1038, 24] on span "Add new price change job" at bounding box center [1003, 23] width 112 height 10
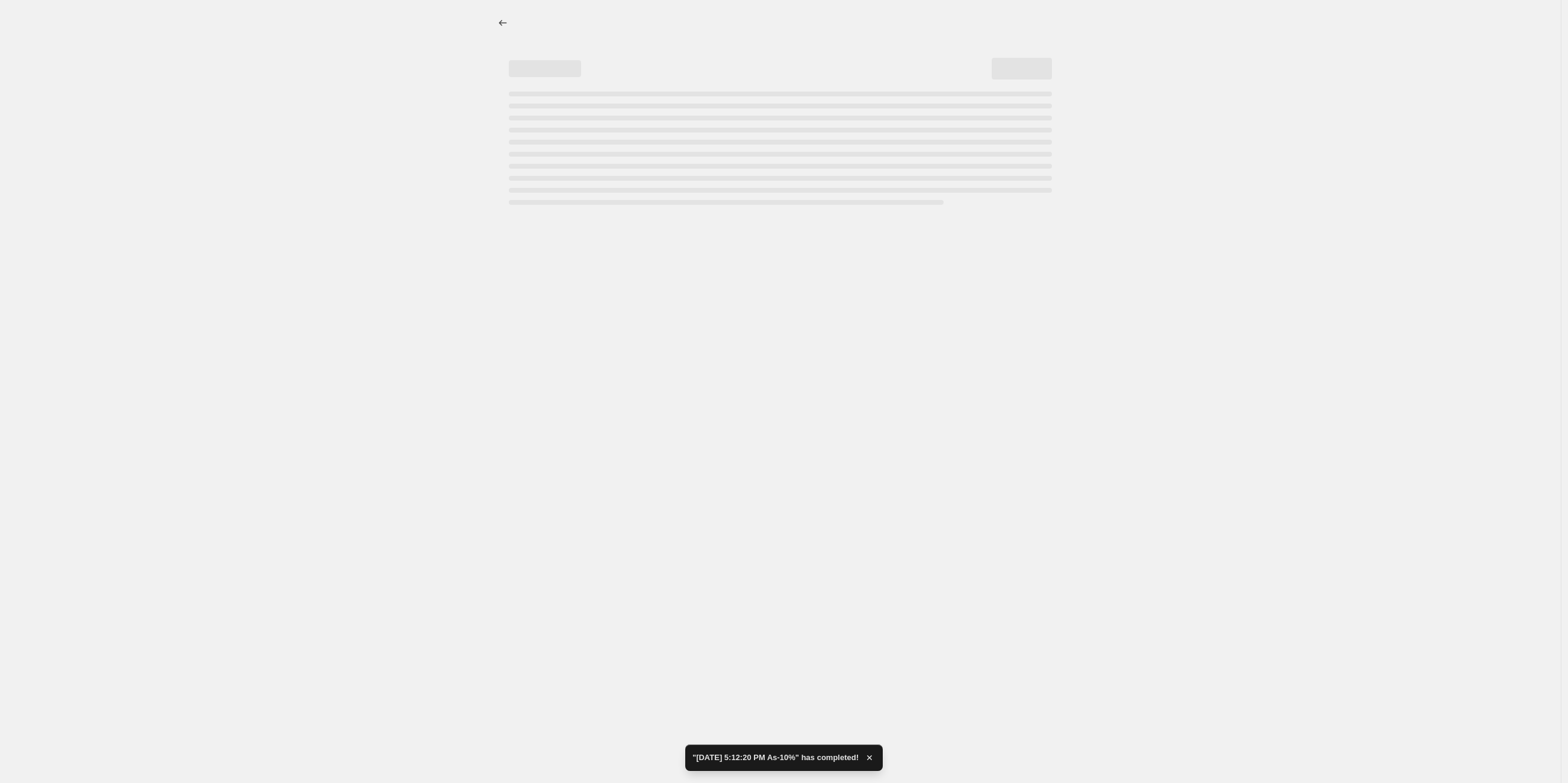
select select "percentage"
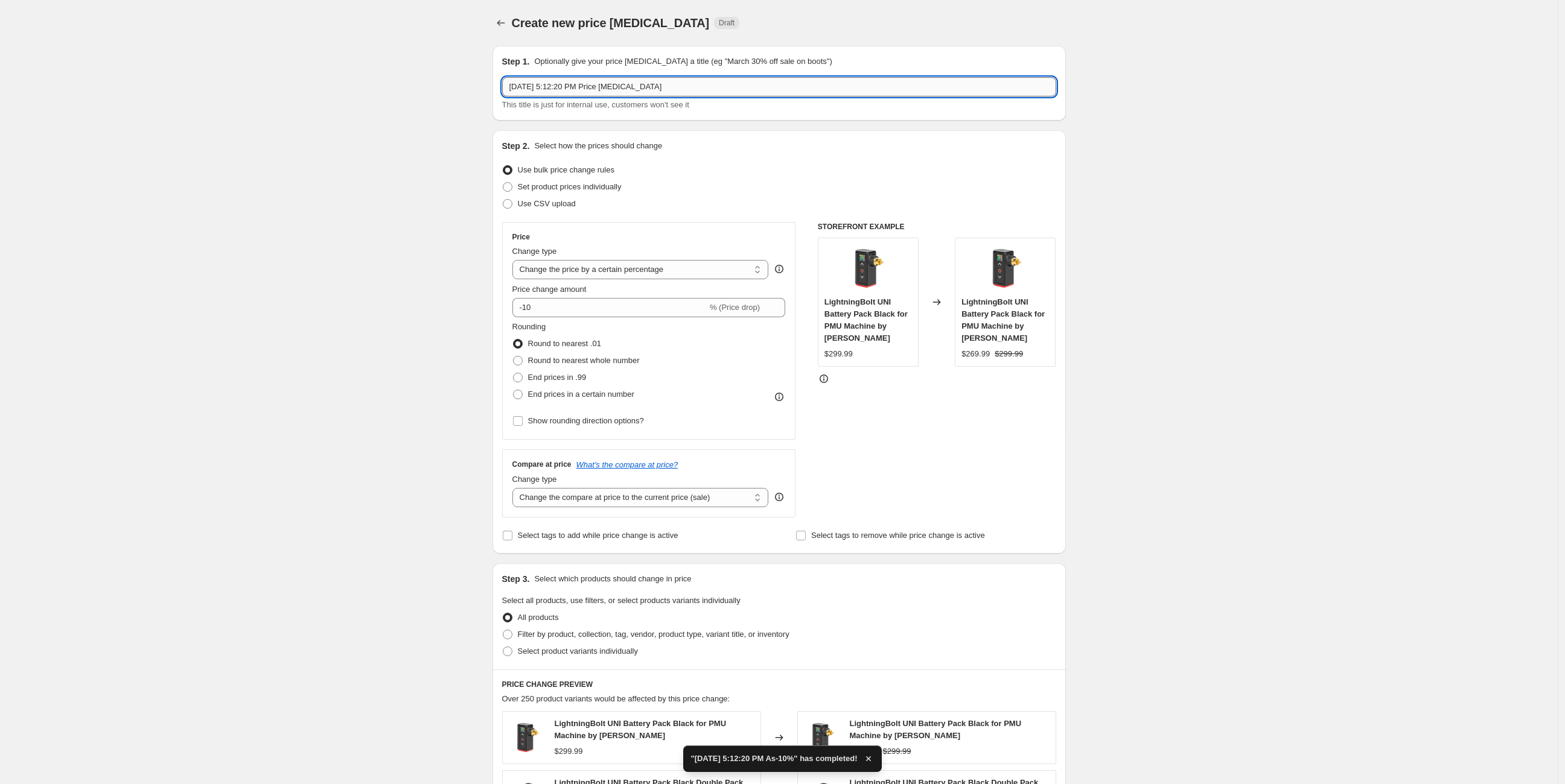
drag, startPoint x: 600, startPoint y: 88, endPoint x: 671, endPoint y: 88, distance: 71.0
click at [671, 88] on input "Sep 16, 2025, 5:12:20 PM Price change job" at bounding box center [779, 87] width 553 height 19
click at [446, 155] on div "Create new price change job. This page is ready Create new price change job Dra…" at bounding box center [779, 612] width 1557 height 1225
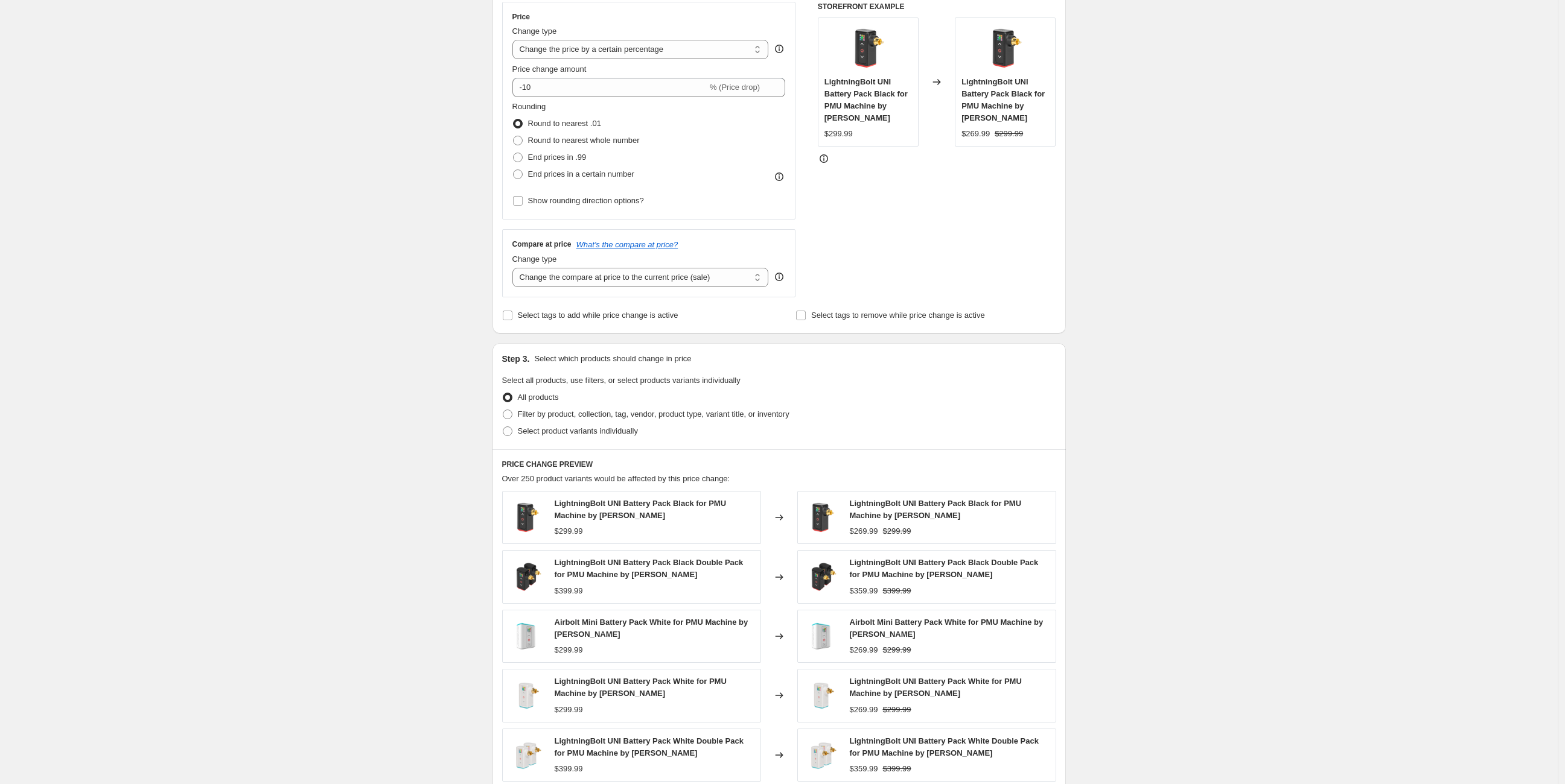
scroll to position [290, 0]
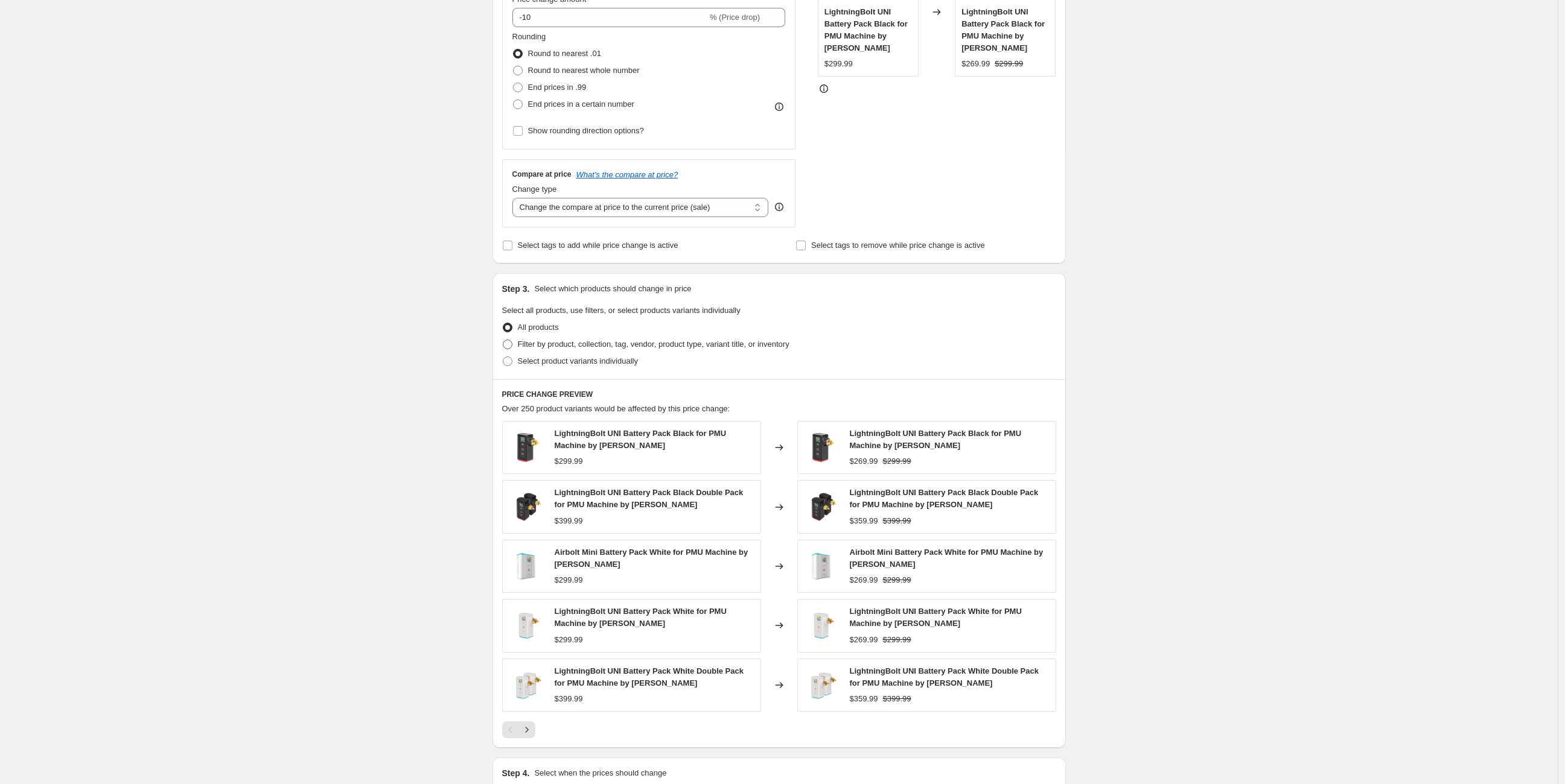
click at [516, 341] on label "Filter by product, collection, tag, vendor, product type, variant title, or inv…" at bounding box center [645, 344] width 287 height 17
click at [503, 340] on input "Filter by product, collection, tag, vendor, product type, variant title, or inv…" at bounding box center [503, 340] width 1 height 1
radio input "true"
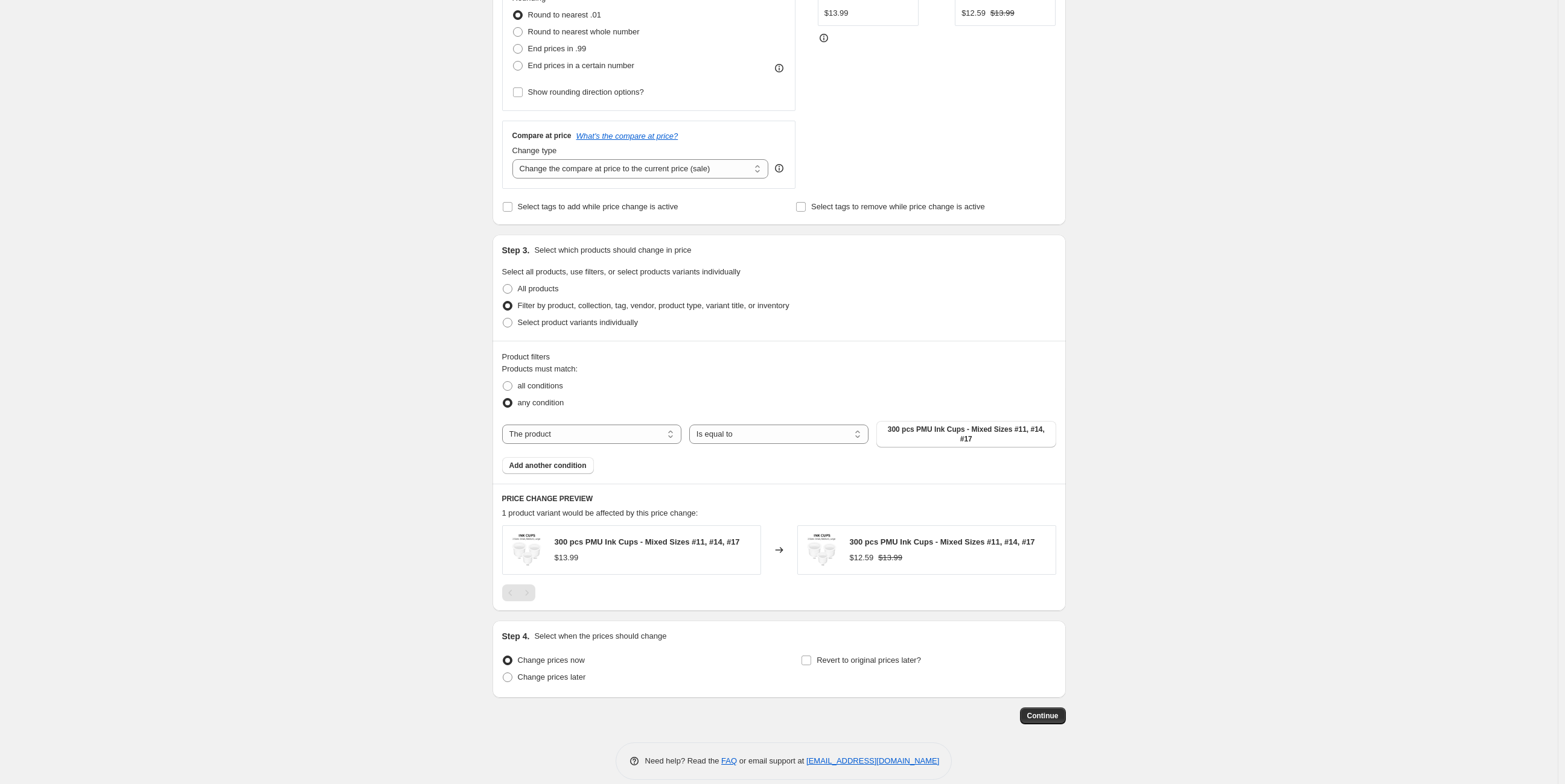
scroll to position [334, 0]
click at [648, 424] on select "The product The product's collection The product's tag The product's vendor The…" at bounding box center [592, 428] width 179 height 19
click at [355, 389] on div "Create new price change job. This page is ready Create new price change job Dra…" at bounding box center [779, 229] width 1557 height 1126
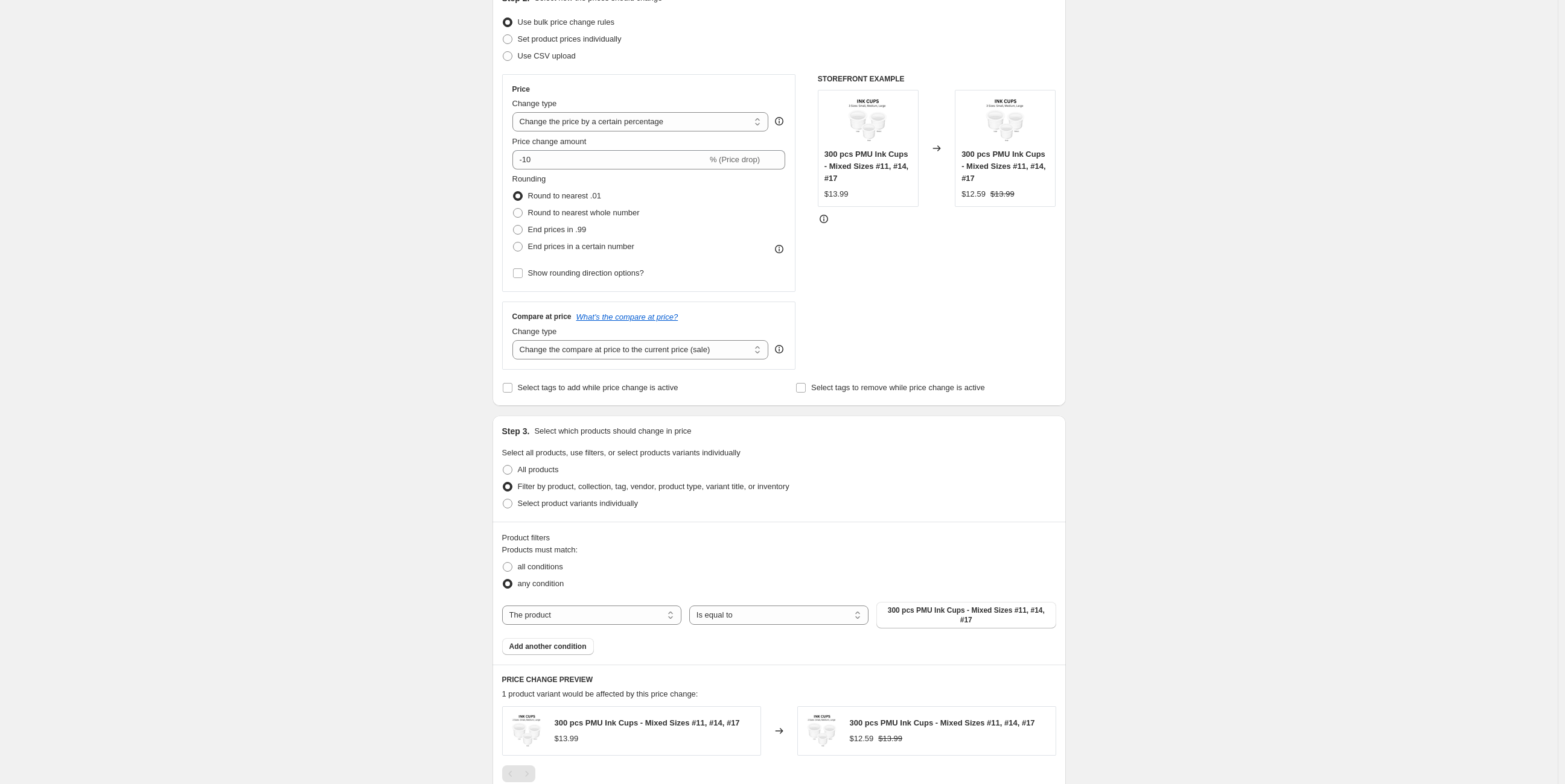
scroll to position [21, 0]
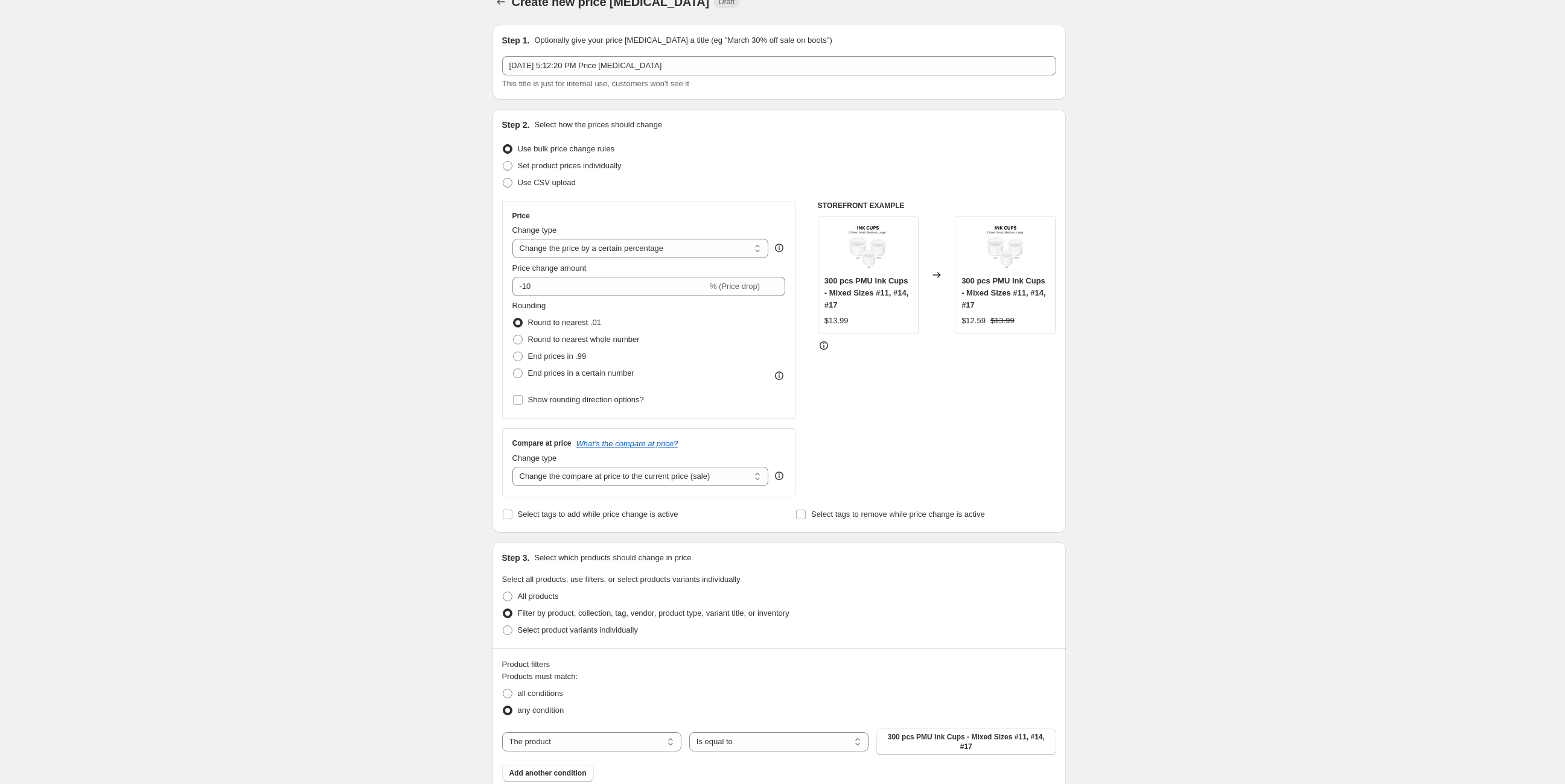
click at [402, 58] on div "Create new price change job. This page is ready Create new price change job Dra…" at bounding box center [779, 542] width 1557 height 1126
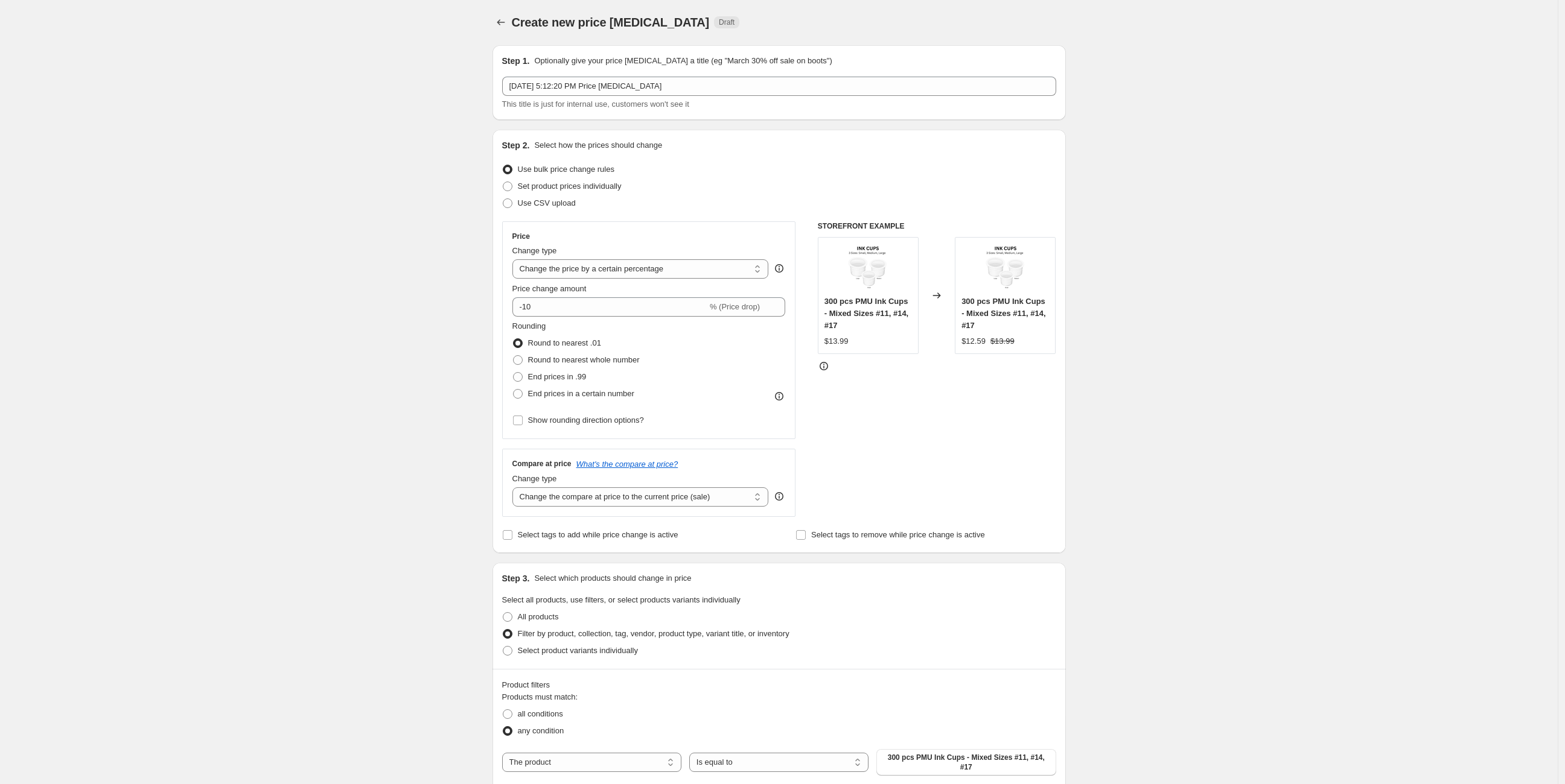
scroll to position [0, 0]
click at [500, 27] on icon "Price change jobs" at bounding box center [501, 23] width 12 height 12
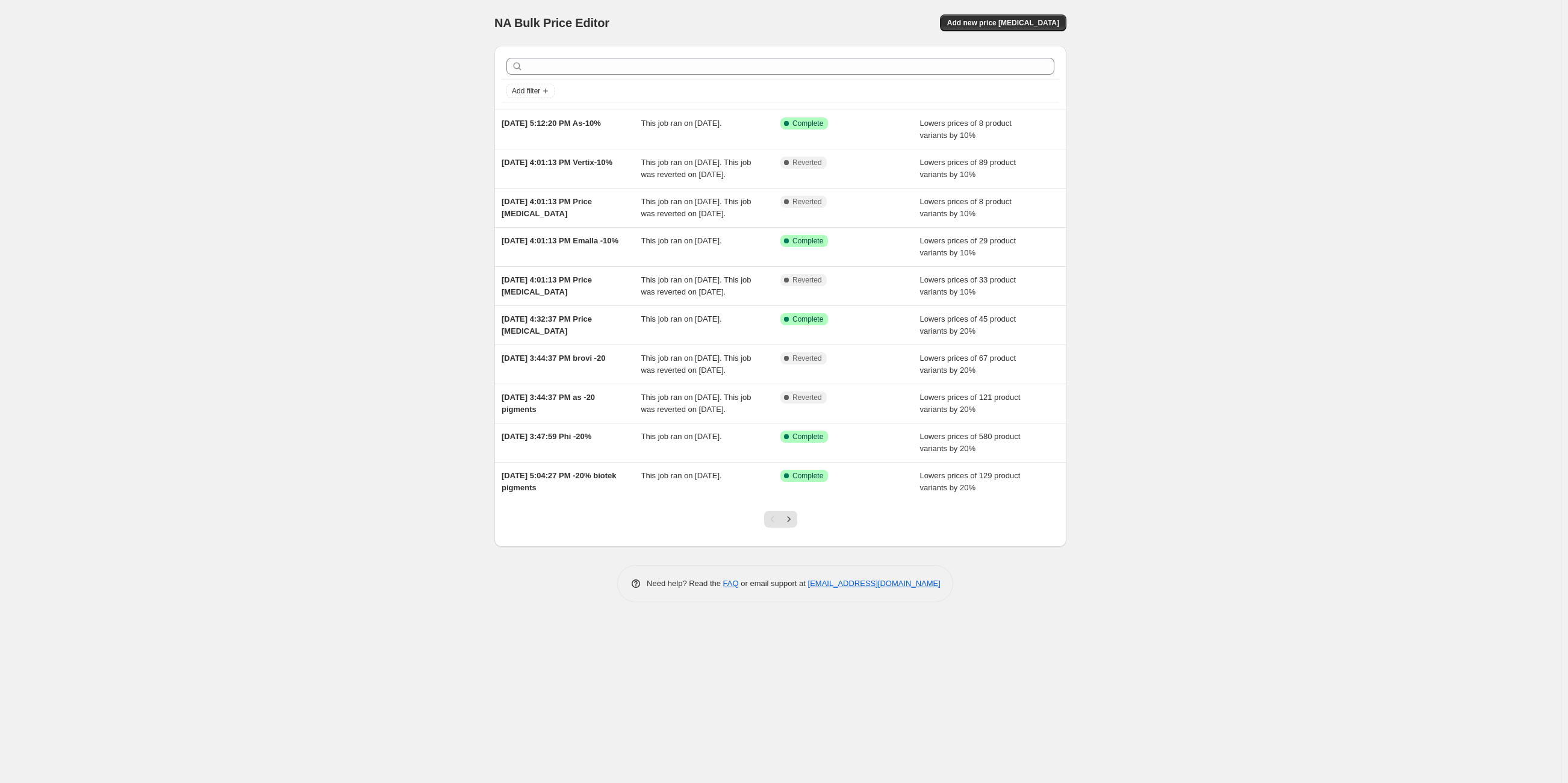
click at [256, 99] on div "NA Bulk Price Editor. This page is ready NA Bulk Price Editor Add new price cha…" at bounding box center [780, 392] width 1560 height 783
